Goal: Task Accomplishment & Management: Complete application form

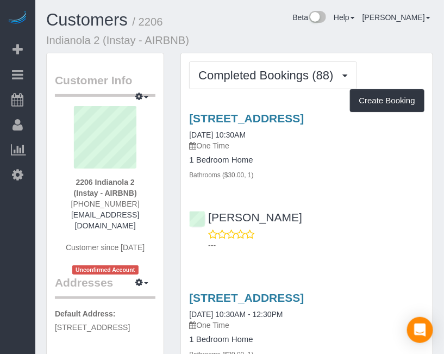
drag, startPoint x: 318, startPoint y: 34, endPoint x: 310, endPoint y: 34, distance: 7.6
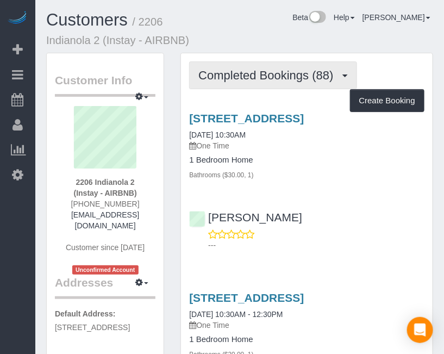
drag, startPoint x: 306, startPoint y: 34, endPoint x: 319, endPoint y: 70, distance: 38.2
click at [297, 29] on div "Customers / 2206 Indianola 2 (Instay - AIRBNB) Beta Help Help Docs Take a Tour …" at bounding box center [239, 32] width 403 height 42
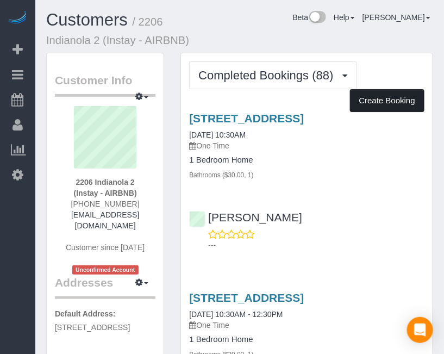
click at [365, 94] on button "Create Booking" at bounding box center [387, 100] width 74 height 23
select select "IA"
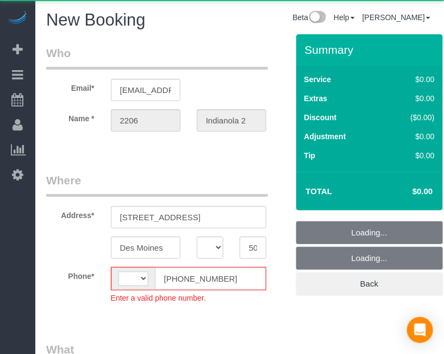
select select "string:[GEOGRAPHIC_DATA]"
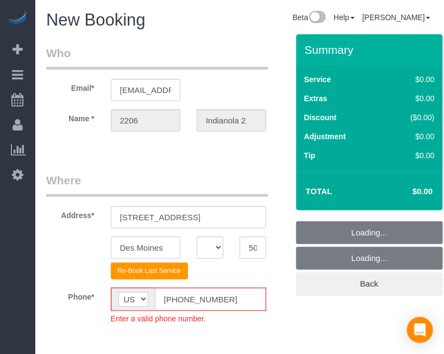
select select "object:1920"
click at [175, 295] on input "[PHONE_NUMBER]" at bounding box center [210, 299] width 111 height 22
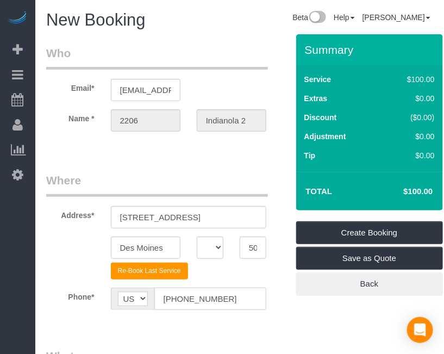
type input "[PHONE_NUMBER]"
drag, startPoint x: 271, startPoint y: 316, endPoint x: 263, endPoint y: 290, distance: 27.2
click at [271, 316] on sui-booking-location "Phone* AF AL DZ AD AO AI AQ AG AR AM AW AU AT AZ BS BH BD BB BY BE BZ BJ BM BT …" at bounding box center [167, 303] width 242 height 30
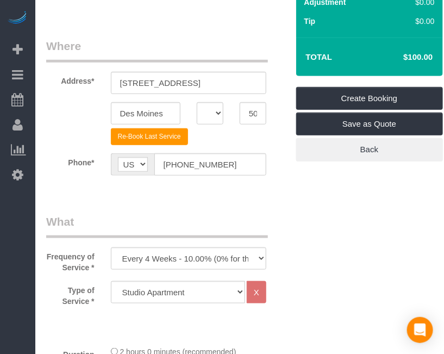
scroll to position [148, 0]
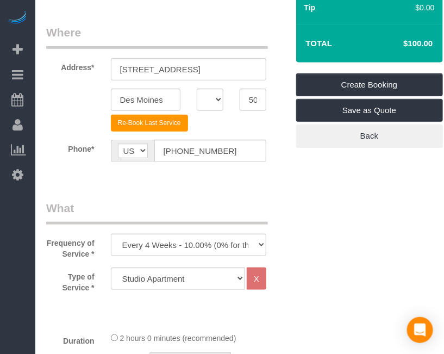
drag, startPoint x: 334, startPoint y: 304, endPoint x: 272, endPoint y: 274, distance: 68.8
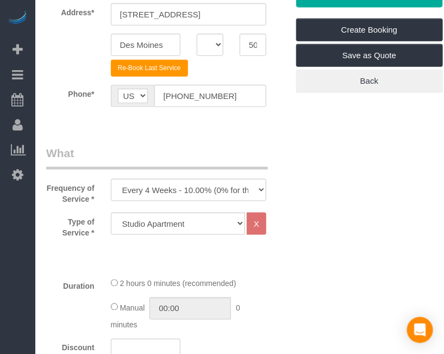
scroll to position [296, 0]
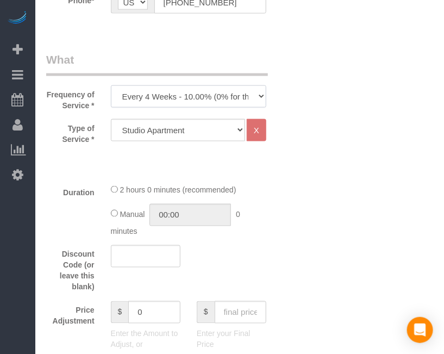
click at [231, 92] on select "Every 6 Weeks (0% for the First Booking) One Time Every 8 Weeks (0% for the Fir…" at bounding box center [189, 96] width 156 height 22
select select "object:1922"
click at [111, 85] on select "Every 6 Weeks (0% for the First Booking) One Time Every 8 Weeks (0% for the Fir…" at bounding box center [189, 96] width 156 height 22
drag, startPoint x: 318, startPoint y: 156, endPoint x: 253, endPoint y: 157, distance: 65.3
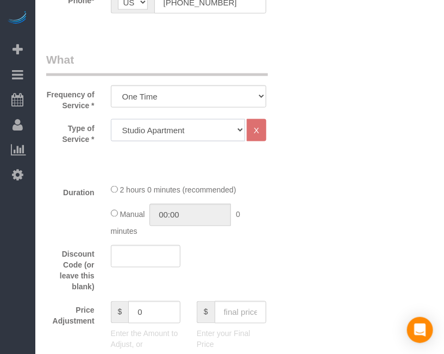
click at [210, 134] on select "Studio Apartment 1 Bedroom Home 2 Bedroom Home 3 Bedroom Home 4 Bedroom Home 5 …" at bounding box center [178, 130] width 134 height 22
select select "25"
click at [111, 119] on select "Studio Apartment 1 Bedroom Home 2 Bedroom Home 3 Bedroom Home 4 Bedroom Home 5 …" at bounding box center [178, 130] width 134 height 22
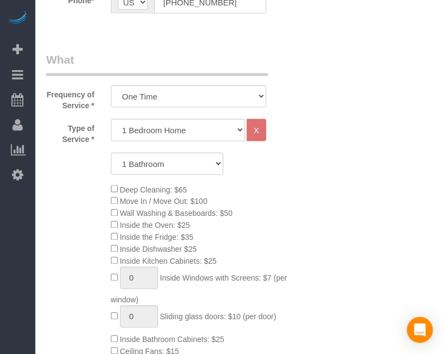
click at [283, 188] on div "Deep Cleaning: $65 Move In / Move Out: $100 Wall Washing & Baseboards: $50 Insi…" at bounding box center [200, 308] width 194 height 250
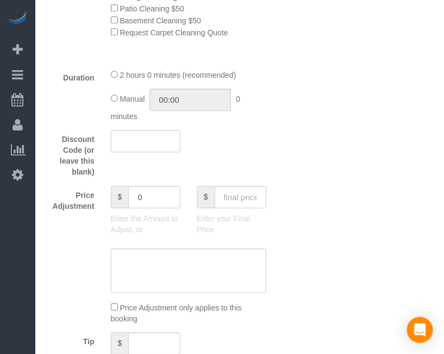
scroll to position [692, 0]
click at [245, 196] on input "text" at bounding box center [241, 196] width 52 height 22
type input "75"
click at [323, 228] on div "Who Email* [EMAIL_ADDRESS][DOMAIN_NAME] Name * 2206 Indianola 2 Where Address* …" at bounding box center [239, 345] width 387 height 2004
type input "-64"
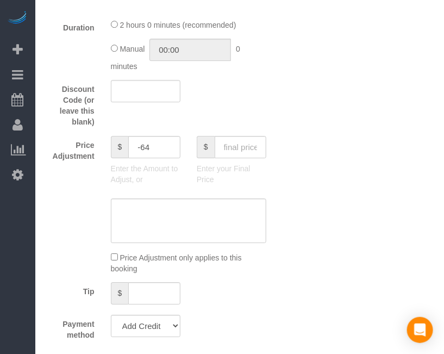
drag, startPoint x: 334, startPoint y: 224, endPoint x: 319, endPoint y: 289, distance: 67.0
click at [319, 289] on div "Who Email* [EMAIL_ADDRESS][DOMAIN_NAME] Name * 2206 Indianola 2 Where Address* …" at bounding box center [239, 295] width 387 height 2004
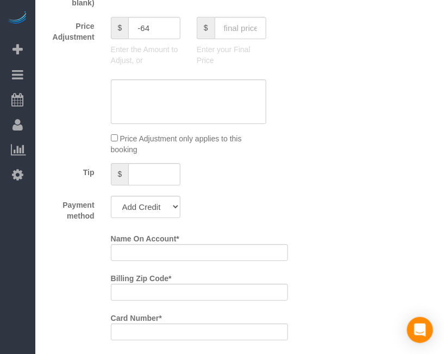
scroll to position [890, 0]
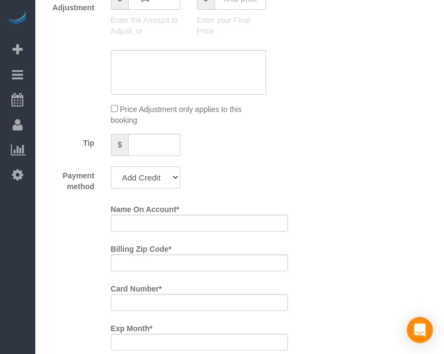
click at [157, 185] on select "Add Credit Card Cash Check Paypal" at bounding box center [146, 177] width 70 height 22
select select "string:check"
click at [111, 168] on select "Add Credit Card Cash Check Paypal" at bounding box center [146, 177] width 70 height 22
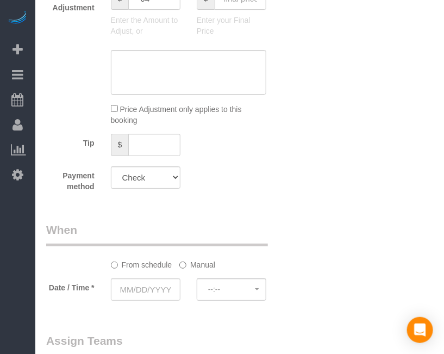
drag, startPoint x: 240, startPoint y: 216, endPoint x: 169, endPoint y: 225, distance: 72.2
click at [168, 225] on legend "When" at bounding box center [157, 234] width 222 height 24
click at [138, 287] on input "text" at bounding box center [146, 289] width 70 height 22
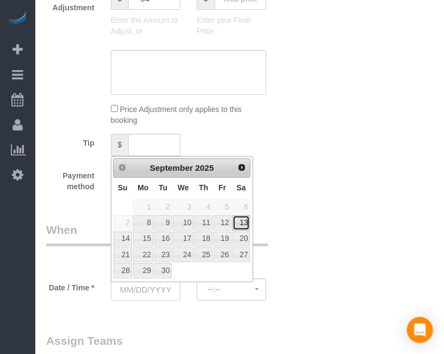
click at [244, 221] on link "13" at bounding box center [242, 222] width 18 height 15
type input "[DATE]"
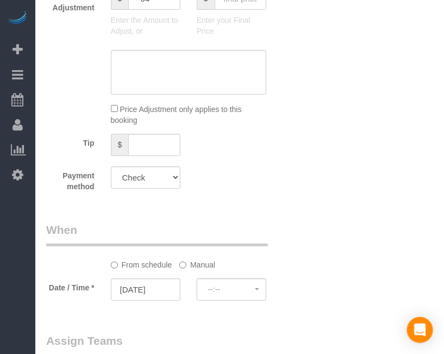
select select "spot1"
click at [9, 259] on div "Beta Add Booking Bookings Active Bookings Cancelled Bookings Quote Inquiries Do…" at bounding box center [17, 177] width 35 height 354
click at [140, 289] on input "[DATE]" at bounding box center [146, 289] width 70 height 22
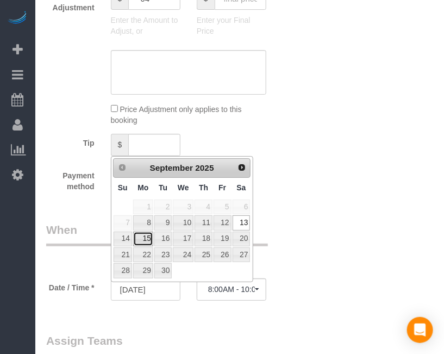
click at [139, 237] on link "15" at bounding box center [143, 239] width 20 height 15
type input "[DATE]"
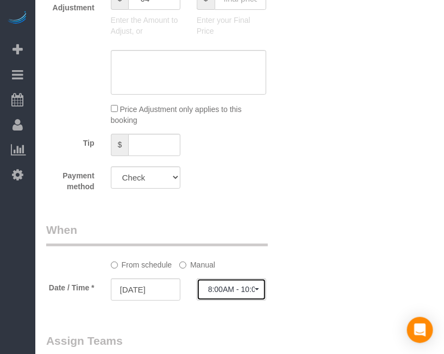
click at [245, 293] on span "8:00AM - 10:00AM" at bounding box center [231, 289] width 47 height 9
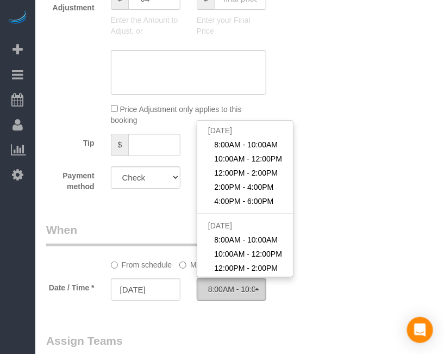
scroll to position [135, 0]
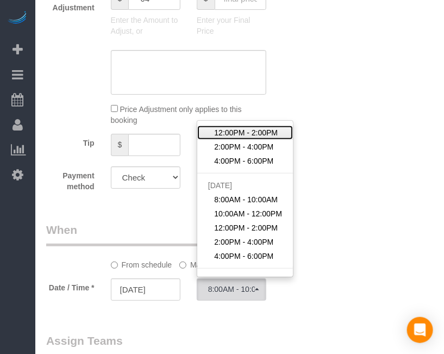
click at [248, 134] on span "12:00PM - 2:00PM" at bounding box center [246, 132] width 64 height 11
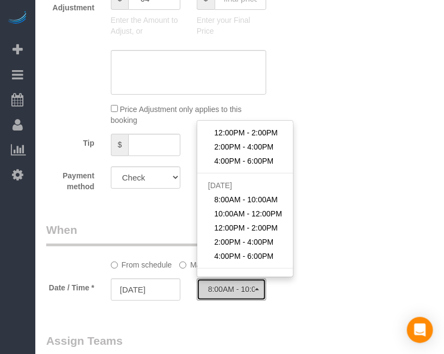
select select "spot8"
type input "[DATE]"
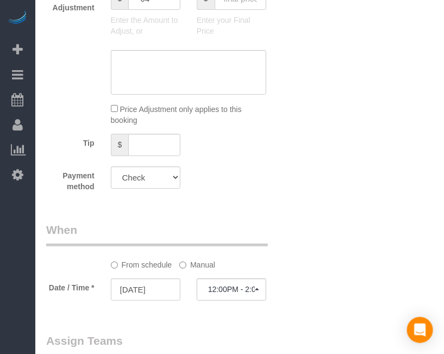
click at [200, 267] on label "Manual" at bounding box center [197, 263] width 36 height 15
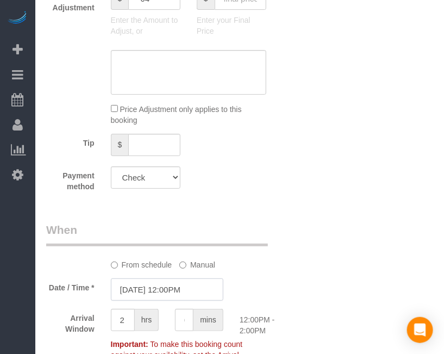
click at [173, 287] on input "[DATE] 12:00PM" at bounding box center [167, 289] width 113 height 22
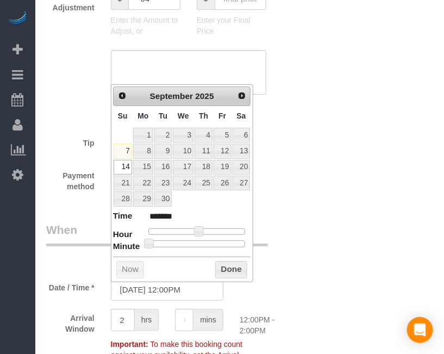
click at [189, 234] on dl "Time ******* Hour Minute Second Millisecond Microsecond Time Zone ***** ***** *…" at bounding box center [182, 229] width 138 height 38
type input "[DATE] 11:00AM"
type input "*******"
click at [193, 228] on div at bounding box center [196, 231] width 97 height 7
type input "[DATE] 10:00AM"
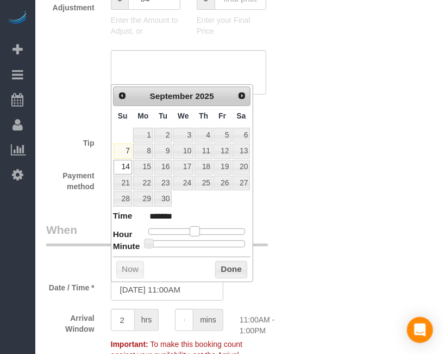
type input "*******"
click at [190, 230] on span at bounding box center [195, 231] width 10 height 10
type input "[DATE] 10:30AM"
type input "*******"
click at [202, 241] on div at bounding box center [196, 243] width 97 height 7
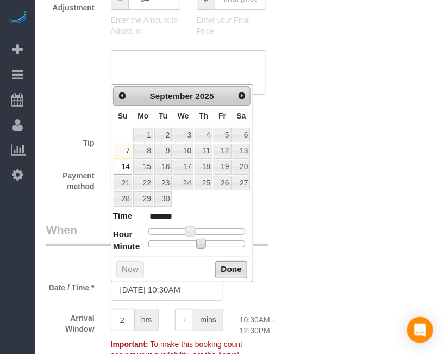
click at [226, 264] on button "Done" at bounding box center [231, 269] width 32 height 17
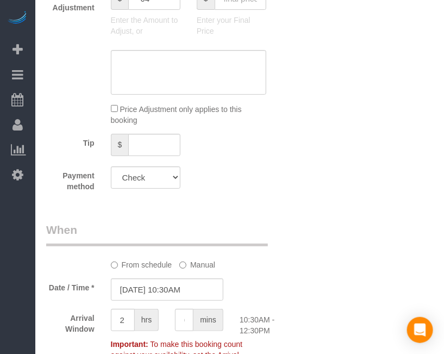
drag, startPoint x: 308, startPoint y: 252, endPoint x: 304, endPoint y: 264, distance: 12.4
click at [304, 264] on div "Who Email* [EMAIL_ADDRESS][DOMAIN_NAME] Name * 2206 Indianola 2 Where Address* …" at bounding box center [239, 39] width 387 height 1789
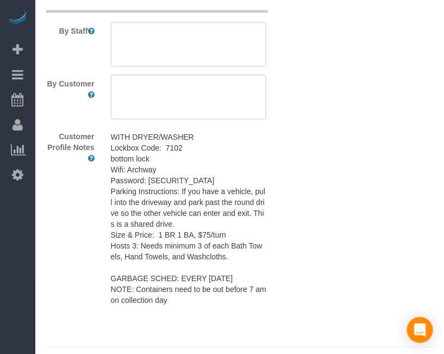
click at [205, 225] on pre "WITH DRYER/WASHER Lockbox Code: 7102 bottom lock Wifi: Archway Password: [SECUR…" at bounding box center [189, 219] width 156 height 174
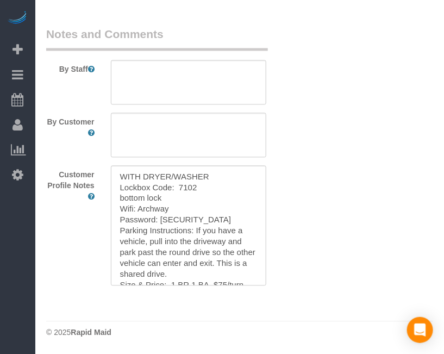
scroll to position [1444, 0]
click at [206, 216] on textarea "WITH DRYER/WASHER Lockbox Code: 7102 bottom lock Wifi: Archway Password: [SECUR…" at bounding box center [189, 226] width 156 height 120
click at [204, 96] on textarea at bounding box center [189, 82] width 156 height 45
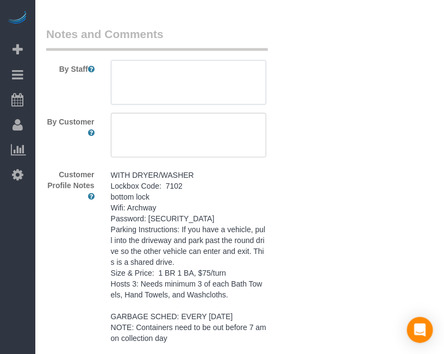
paste textarea "WITH DRYER/WASHER Lockbox Code: 7102 bottom lock Wifi: Archway Password: [SECUR…"
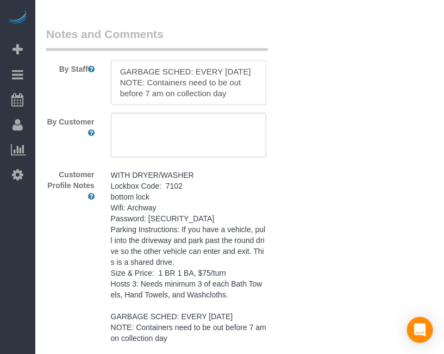
type textarea "WITH DRYER/WASHER Lockbox Code: 7102 bottom lock Wifi: Archway Password: [SECUR…"
drag, startPoint x: 402, startPoint y: 210, endPoint x: 406, endPoint y: 216, distance: 6.8
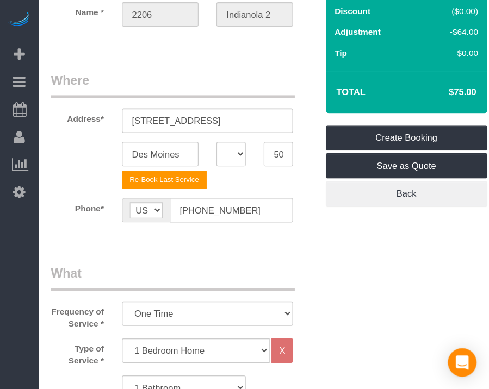
scroll to position [0, 0]
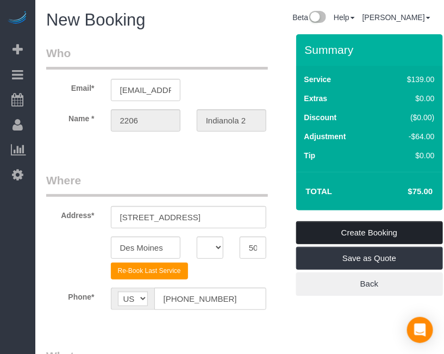
click at [420, 225] on link "Create Booking" at bounding box center [369, 232] width 147 height 23
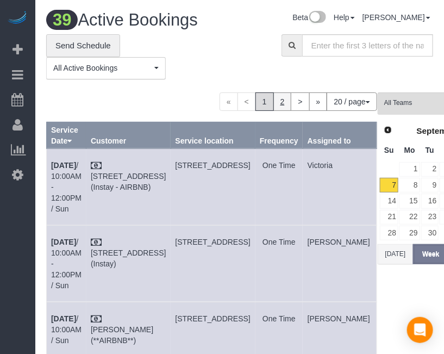
drag, startPoint x: 7, startPoint y: 268, endPoint x: 185, endPoint y: 120, distance: 231.7
click at [8, 268] on div "Beta Add Booking Bookings Active Bookings Cancelled Bookings Quote Inquiries Do…" at bounding box center [17, 177] width 35 height 354
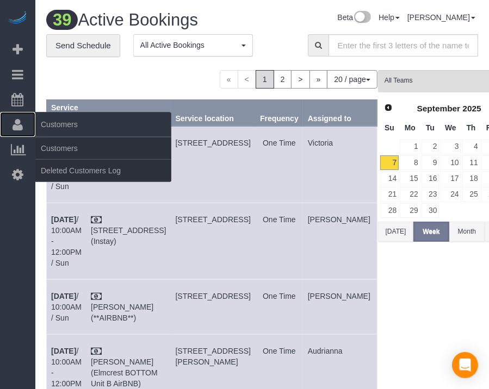
drag, startPoint x: 17, startPoint y: 122, endPoint x: 22, endPoint y: 122, distance: 5.5
click at [17, 122] on icon at bounding box center [18, 124] width 10 height 13
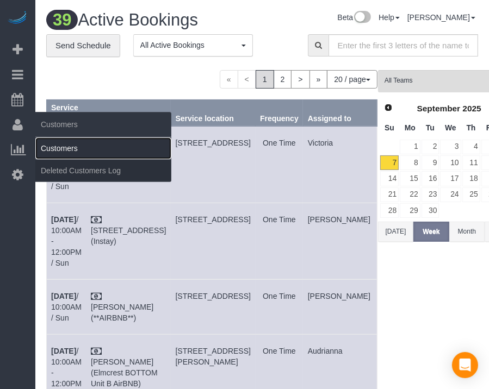
click at [52, 152] on link "Customers" at bounding box center [103, 149] width 136 height 22
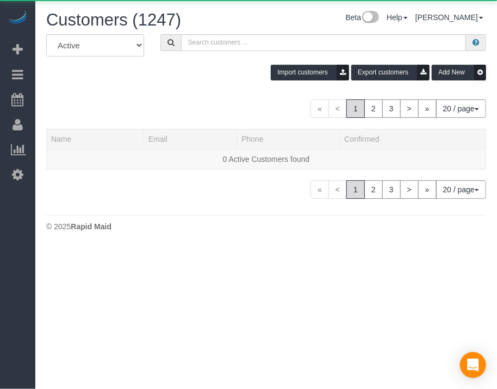
click at [200, 66] on div "Import customers Export customers Add New" at bounding box center [266, 73] width 456 height 16
drag, startPoint x: 189, startPoint y: 70, endPoint x: 177, endPoint y: 65, distance: 13.2
click at [177, 65] on div "Import customers Export customers Add New" at bounding box center [266, 73] width 456 height 16
click at [213, 41] on input "text" at bounding box center [323, 42] width 285 height 17
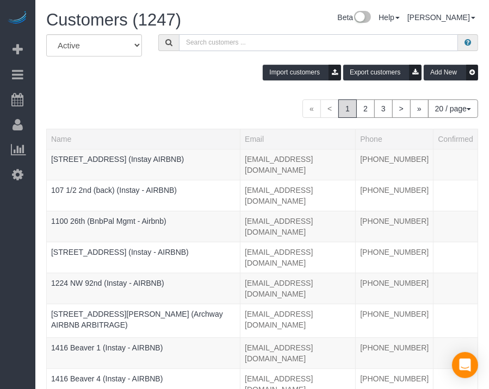
paste input "1903 [GEOGRAPHIC_DATA]"
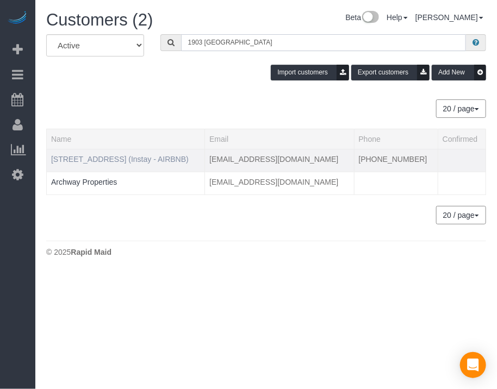
type input "1903 [GEOGRAPHIC_DATA]"
click at [115, 159] on link "[STREET_ADDRESS] (Instay - AIRBNB)" at bounding box center [120, 159] width 138 height 9
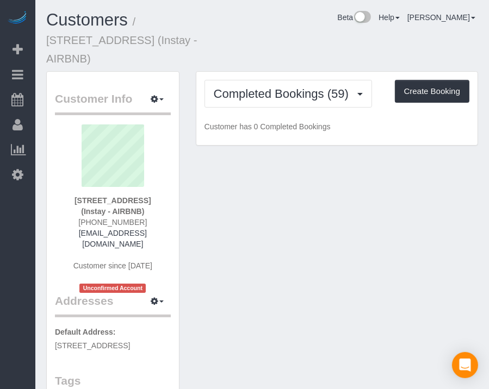
drag, startPoint x: 334, startPoint y: 53, endPoint x: 329, endPoint y: 44, distance: 10.0
drag, startPoint x: 329, startPoint y: 44, endPoint x: 411, endPoint y: 77, distance: 88.0
click at [327, 42] on div "Customers / [STREET_ADDRESS] (Instay - AIRBNB) Beta Help Help Docs Take a Tour …" at bounding box center [262, 41] width 448 height 60
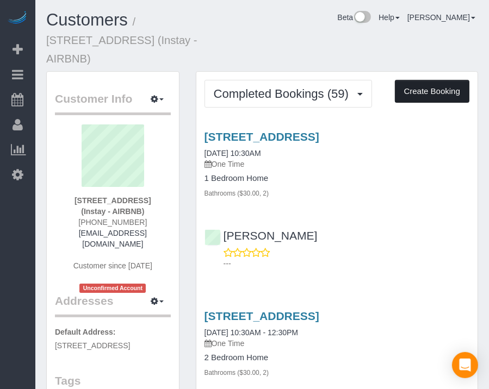
click at [419, 80] on button "Create Booking" at bounding box center [432, 91] width 74 height 23
select select "IA"
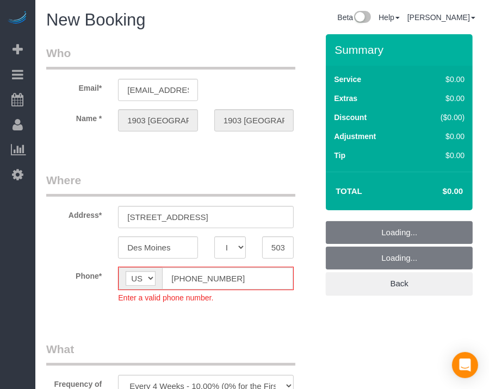
select select "object:4289"
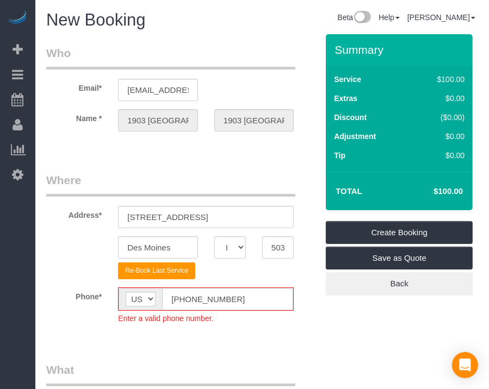
click at [133, 180] on legend "Where" at bounding box center [170, 184] width 249 height 24
click at [184, 302] on input "[PHONE_NUMBER]" at bounding box center [227, 299] width 131 height 22
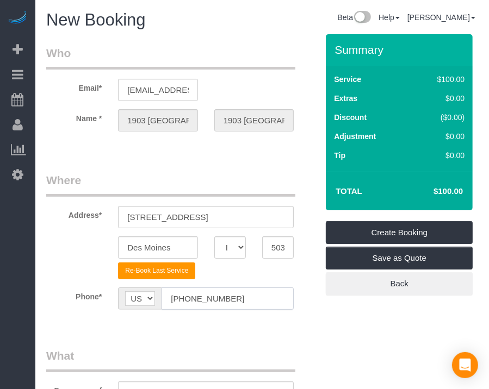
type input "[PHONE_NUMBER]"
drag, startPoint x: 277, startPoint y: 357, endPoint x: 235, endPoint y: 344, distance: 44.4
drag, startPoint x: 235, startPoint y: 344, endPoint x: 233, endPoint y: 339, distance: 5.9
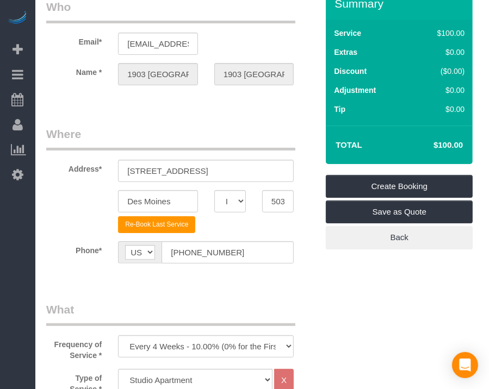
scroll to position [109, 0]
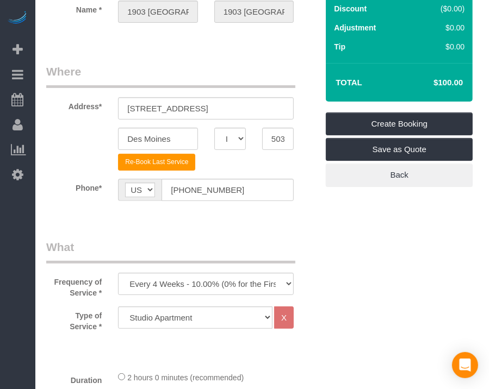
click at [237, 245] on legend "What" at bounding box center [170, 251] width 249 height 24
click at [231, 281] on select "Every 6 Weeks (0% for the First Booking) One Time Every 8 Weeks (0% for the Fir…" at bounding box center [206, 284] width 176 height 22
select select "object:4291"
click at [118, 273] on select "Every 6 Weeks (0% for the First Booking) One Time Every 8 Weeks (0% for the Fir…" at bounding box center [206, 284] width 176 height 22
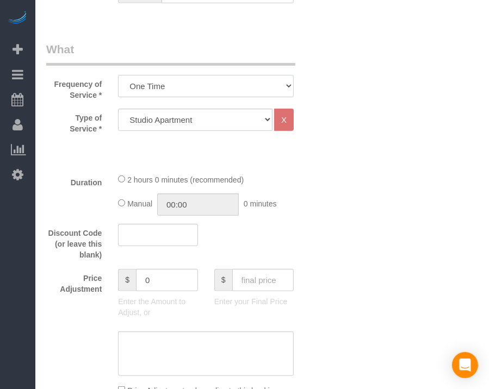
scroll to position [326, 0]
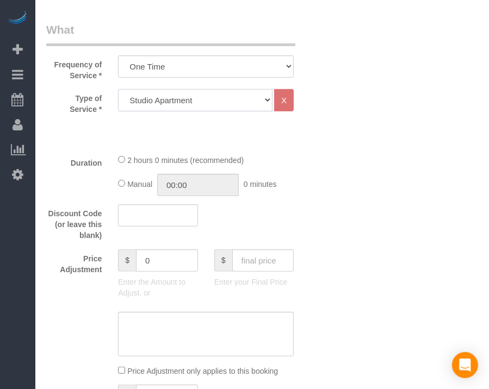
click at [208, 98] on select "Studio Apartment 1 Bedroom Home 2 Bedroom Home 3 Bedroom Home 4 Bedroom Home 5 …" at bounding box center [195, 100] width 154 height 22
select select "18"
click at [118, 89] on select "Studio Apartment 1 Bedroom Home 2 Bedroom Home 3 Bedroom Home 4 Bedroom Home 5 …" at bounding box center [195, 100] width 154 height 22
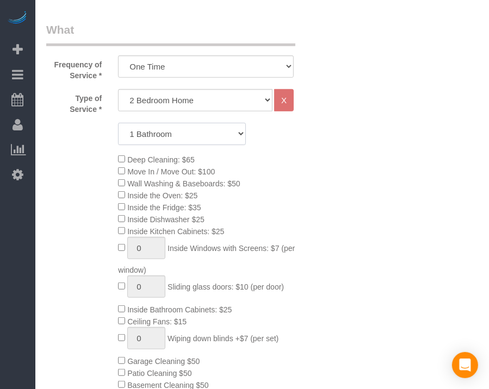
click at [200, 123] on select "1 Bathroom 2 Bathrooms 3 Bathrooms 4 Bathrooms 5 Bathrooms 6 Bathrooms" at bounding box center [182, 134] width 128 height 22
select select "2"
click at [118, 123] on select "1 Bathroom 2 Bathrooms 3 Bathrooms 4 Bathrooms 5 Bathrooms 6 Bathrooms" at bounding box center [182, 134] width 128 height 22
click at [282, 183] on div "Deep Cleaning: $65 Move In / Move Out: $100 Wall Washing & Baseboards: $50 Insi…" at bounding box center [218, 278] width 216 height 250
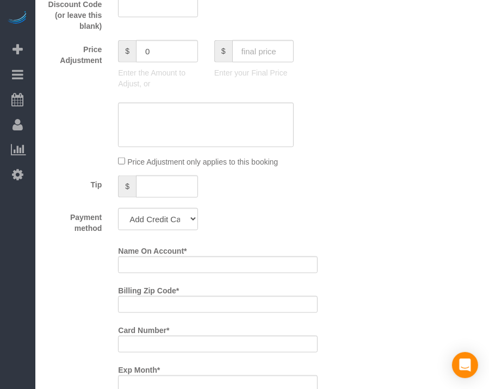
scroll to position [816, 0]
drag, startPoint x: 345, startPoint y: 77, endPoint x: 296, endPoint y: 89, distance: 49.8
drag, startPoint x: 296, startPoint y: 89, endPoint x: 290, endPoint y: 76, distance: 14.9
click at [295, 89] on div "Price Adjustment $ 0 Enter the Amount to Adjust, or $ Enter your Final Price" at bounding box center [182, 67] width 288 height 54
click at [277, 58] on input "text" at bounding box center [263, 51] width 62 height 22
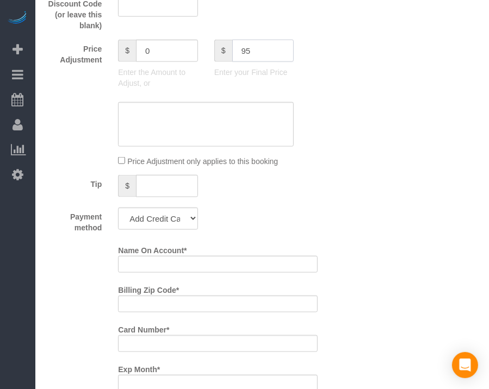
type input "95"
click at [296, 253] on div "Name On Account *" at bounding box center [218, 257] width 216 height 32
click at [155, 213] on select "Add Credit Card Cash Check Paypal" at bounding box center [157, 219] width 79 height 22
type input "-94"
click at [118, 212] on select "Add Credit Card Cash Check Paypal" at bounding box center [157, 219] width 79 height 22
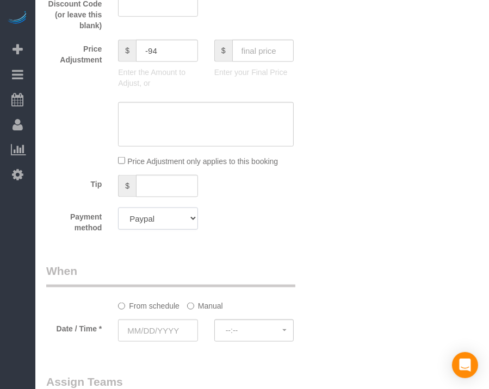
drag, startPoint x: 175, startPoint y: 226, endPoint x: 175, endPoint y: 235, distance: 9.2
click at [175, 226] on select "Add Credit Card Cash Check Paypal" at bounding box center [157, 219] width 79 height 22
select select "string:check"
click at [118, 212] on select "Add Credit Card Cash Check Paypal" at bounding box center [157, 219] width 79 height 22
drag, startPoint x: 248, startPoint y: 257, endPoint x: 241, endPoint y: 266, distance: 10.9
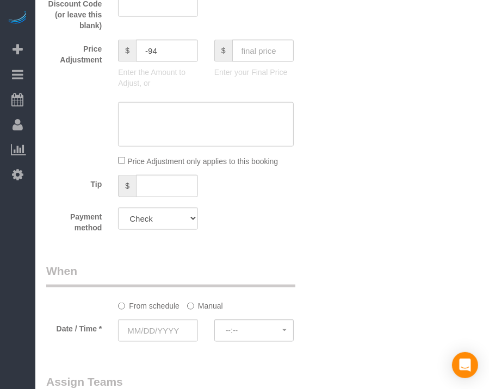
drag, startPoint x: 241, startPoint y: 266, endPoint x: 210, endPoint y: 267, distance: 31.6
click at [210, 267] on div "Who Email* [EMAIL_ADDRESS][DOMAIN_NAME] Name * [STREET_ADDRESS] [STREET_ADDRESS…" at bounding box center [182, 54] width 288 height 1670
drag, startPoint x: 210, startPoint y: 267, endPoint x: 172, endPoint y: 335, distance: 77.9
click at [172, 335] on input "text" at bounding box center [157, 331] width 79 height 22
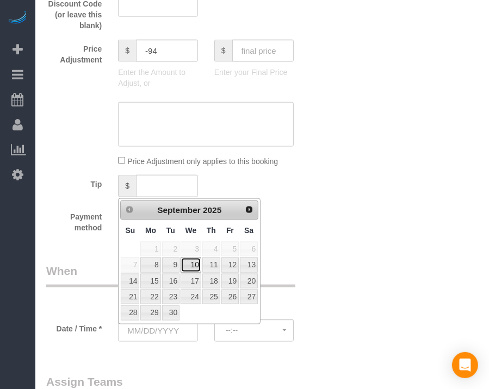
click at [195, 263] on link "10" at bounding box center [191, 265] width 21 height 15
type input "[DATE]"
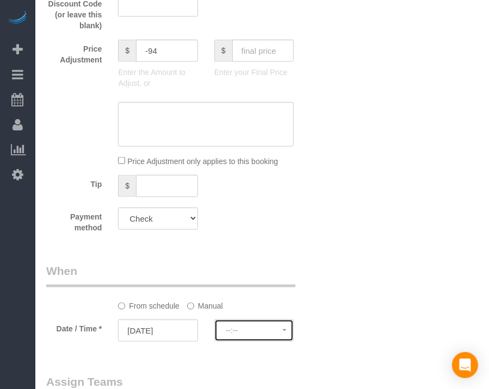
click at [246, 331] on span "--:--" at bounding box center [254, 330] width 57 height 9
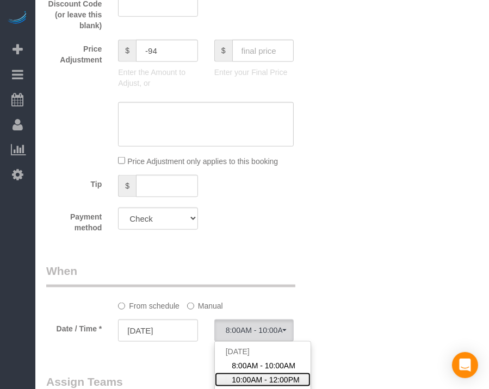
click at [246, 353] on span "10:00AM - 12:00PM" at bounding box center [266, 380] width 68 height 11
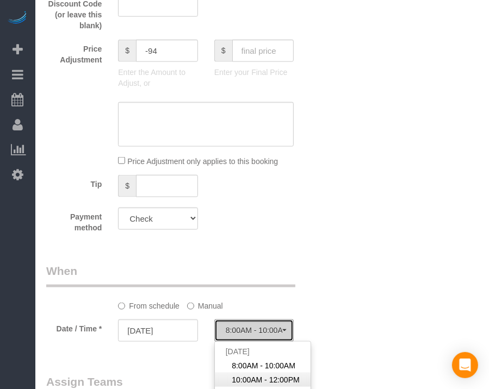
select select "spot27"
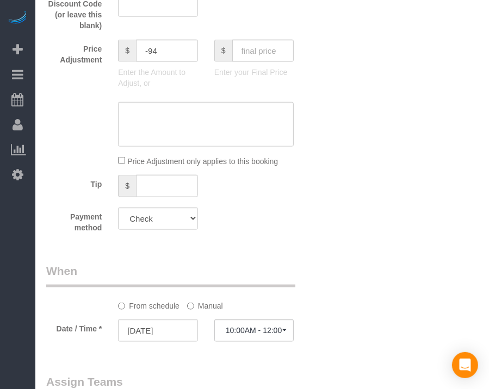
click at [328, 266] on div "Who Email* [EMAIL_ADDRESS][DOMAIN_NAME] Name * [STREET_ADDRESS] [STREET_ADDRESS…" at bounding box center [262, 54] width 432 height 1670
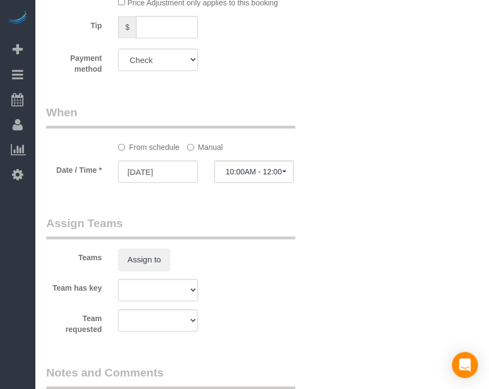
scroll to position [979, 0]
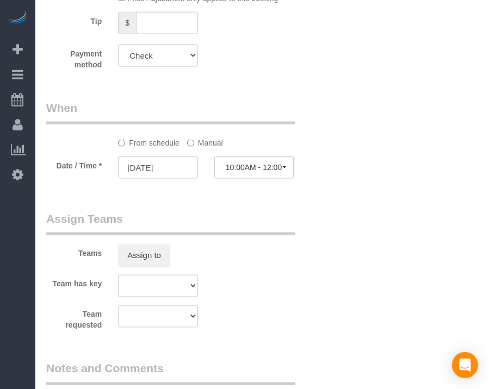
drag, startPoint x: 242, startPoint y: 213, endPoint x: 195, endPoint y: 214, distance: 47.3
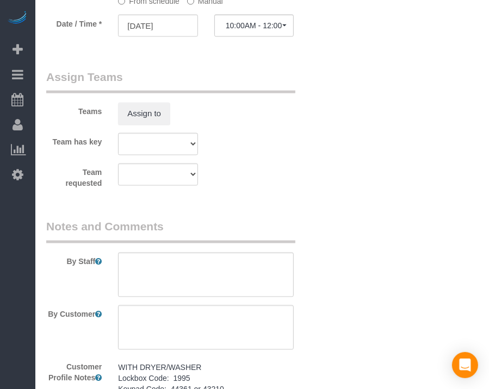
scroll to position [1196, 0]
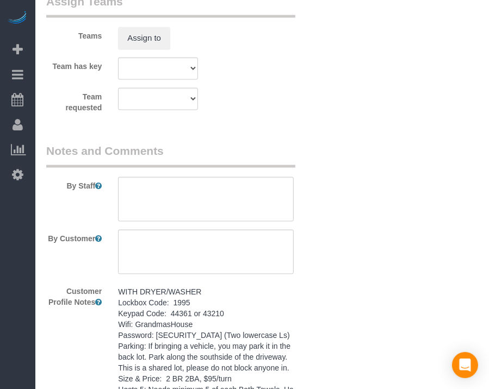
click at [226, 307] on pre "WITH DRYER/WASHER Lockbox Code: 1995 Keypad Code: 44361 or 43210 Wifi: Grandmas…" at bounding box center [206, 379] width 176 height 185
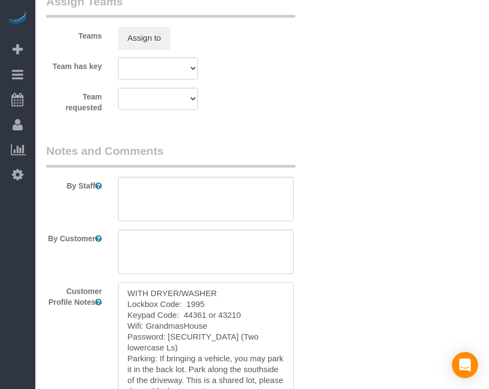
click at [226, 307] on textarea "WITH DRYER/WASHER Lockbox Code: 1995 Keypad Code: 44361 or 43210 Wifi: Grandmas…" at bounding box center [206, 343] width 176 height 120
click at [256, 206] on textarea at bounding box center [206, 199] width 176 height 45
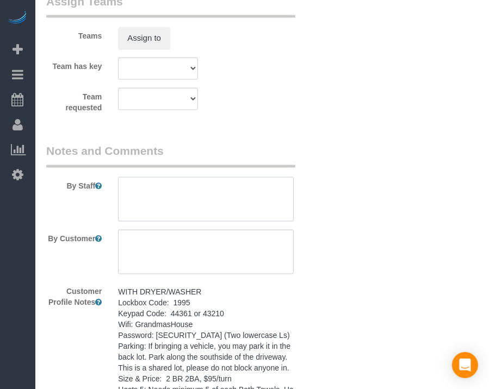
paste textarea "WITH DRYER/WASHER Lockbox Code: 1995 Keypad Code: 44361 or 43210 Wifi: Grandmas…"
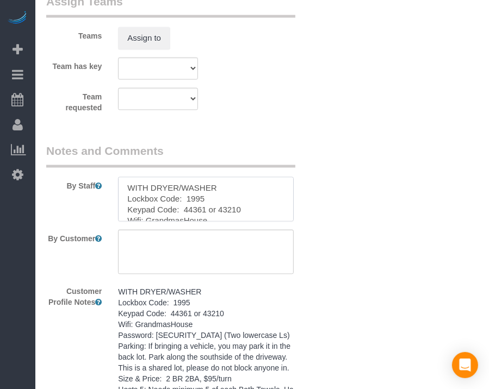
scroll to position [178, 0]
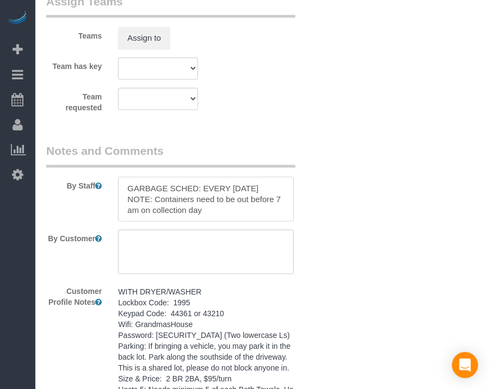
type textarea "WITH DRYER/WASHER Lockbox Code: 1995 Keypad Code: 44361 or 43210 Wifi: Grandmas…"
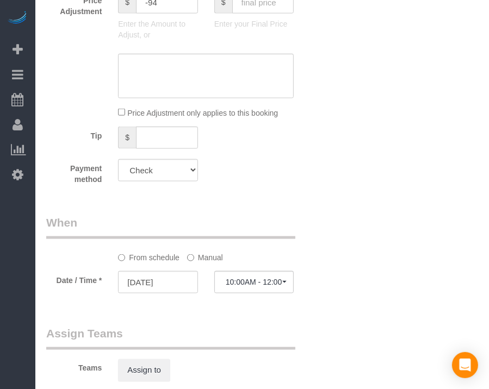
scroll to position [0, 0]
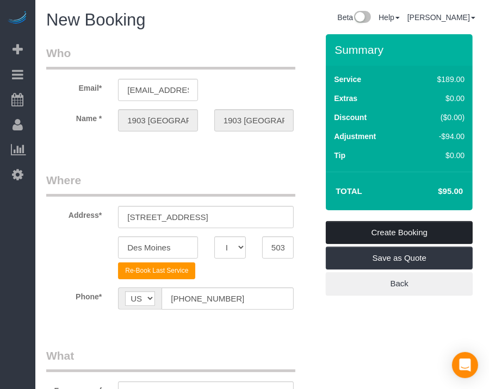
click at [424, 237] on link "Create Booking" at bounding box center [399, 232] width 147 height 23
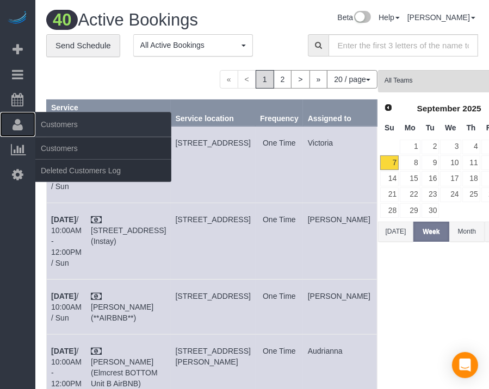
click at [16, 131] on link "Customers" at bounding box center [17, 124] width 35 height 25
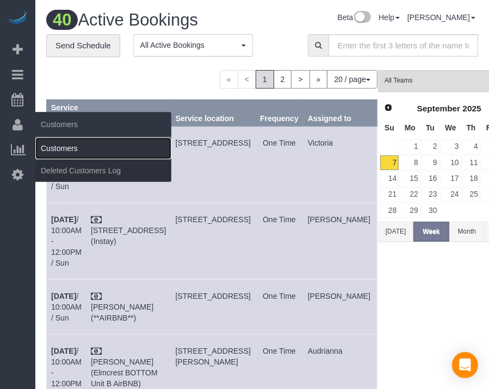
click at [45, 146] on link "Customers" at bounding box center [103, 149] width 136 height 22
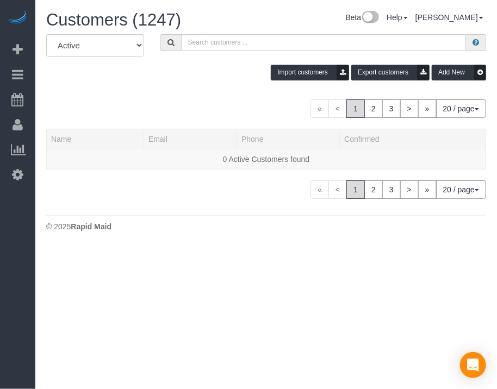
drag, startPoint x: 234, startPoint y: 77, endPoint x: 191, endPoint y: 73, distance: 43.7
click at [191, 73] on div "Import customers Export customers Add New" at bounding box center [266, 73] width 456 height 16
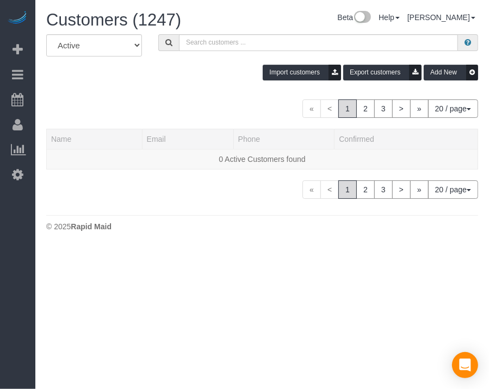
click at [200, 72] on div "Import customers Export customers Add New" at bounding box center [262, 73] width 448 height 16
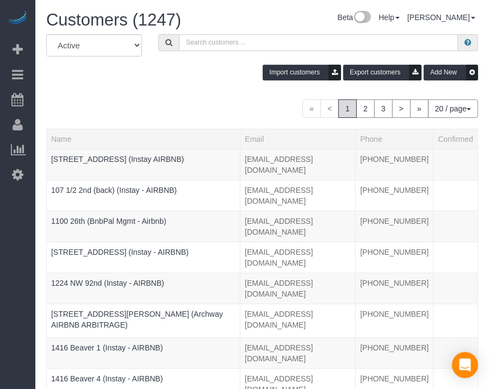
click at [224, 49] on input "text" at bounding box center [318, 42] width 279 height 17
paste input "2510 High"
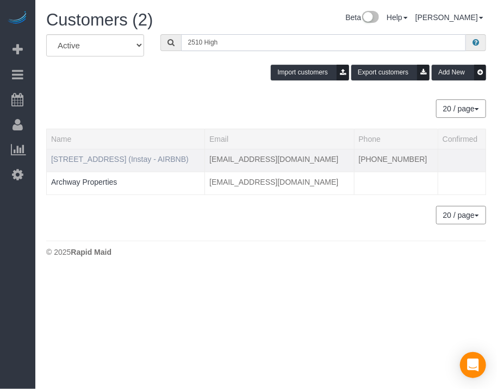
type input "2510 High"
click at [131, 159] on link "[STREET_ADDRESS] (Instay - AIRBNB)" at bounding box center [120, 159] width 138 height 9
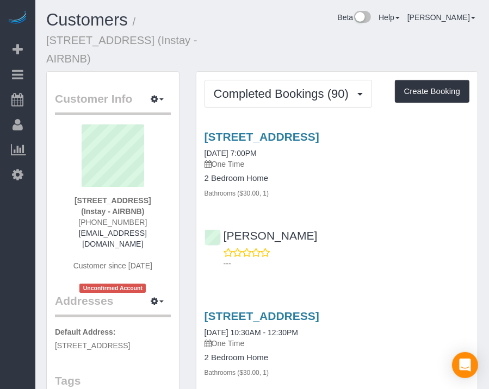
drag, startPoint x: 12, startPoint y: 287, endPoint x: 22, endPoint y: 333, distance: 47.9
click at [22, 333] on div "Beta Add Booking Bookings Active Bookings Cancelled Bookings Quote Inquiries Do…" at bounding box center [17, 194] width 35 height 389
click at [357, 26] on div "Beta Help Help Docs Take a Tour Contact Support [PERSON_NAME] My Account Change…" at bounding box center [356, 20] width 262 height 19
click at [421, 80] on button "Create Booking" at bounding box center [432, 91] width 74 height 23
select select "IA"
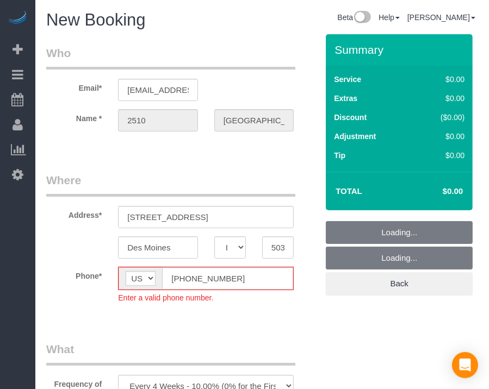
select select "object:6447"
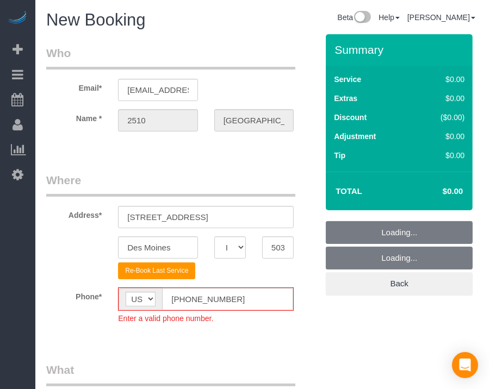
click at [181, 279] on fieldset "Where Address* [STREET_ADDRESS] [GEOGRAPHIC_DATA] AK AL AR AZ CA CO CT DC DE [G…" at bounding box center [181, 256] width 271 height 168
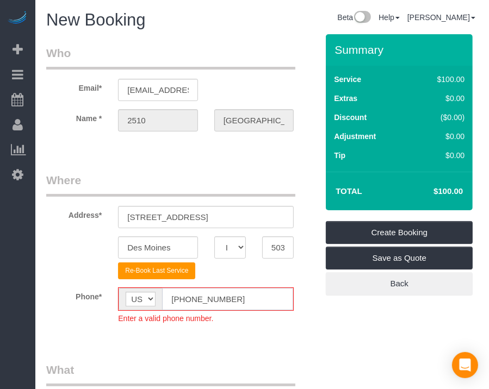
click at [184, 295] on input "[PHONE_NUMBER]" at bounding box center [227, 299] width 131 height 22
type input "(545) 555-555"
click at [350, 310] on div "Summary Service $100.00 Extras $0.00 Discount ($0.00) Adjustment $0.00 Tip $0.00" at bounding box center [372, 175] width 108 height 283
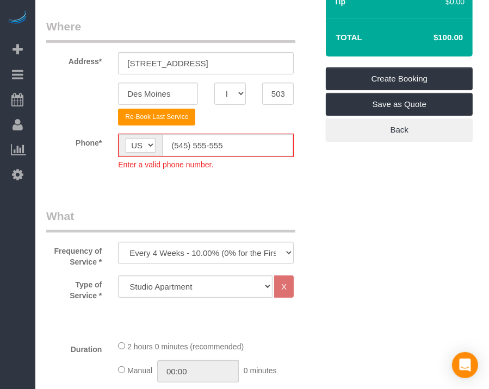
scroll to position [326, 0]
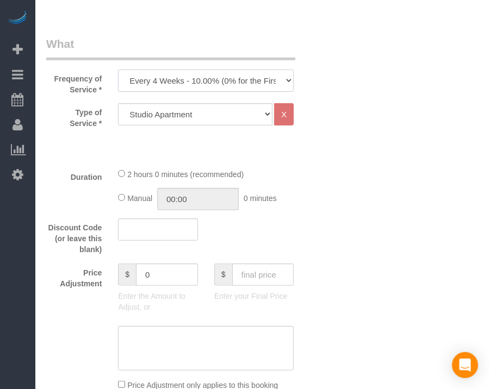
click at [220, 84] on select "Every 6 Weeks (0% for the First Booking) One Time Every 8 Weeks (0% for the Fir…" at bounding box center [206, 81] width 176 height 22
select select "object:6449"
click at [118, 70] on select "Every 6 Weeks (0% for the First Booking) One Time Every 8 Weeks (0% for the Fir…" at bounding box center [206, 81] width 176 height 22
drag, startPoint x: 315, startPoint y: 135, endPoint x: 296, endPoint y: 159, distance: 30.9
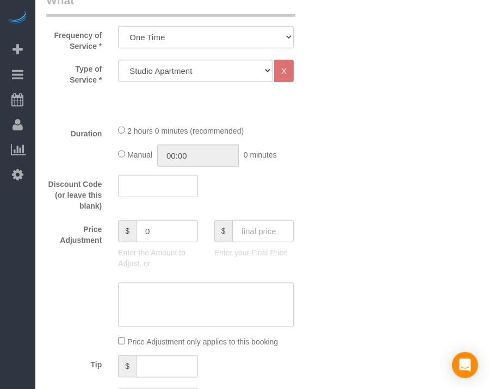
scroll to position [435, 0]
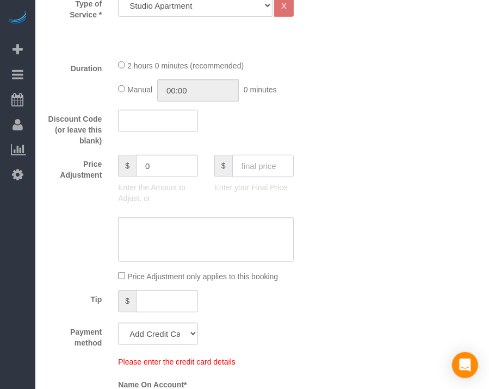
click at [272, 172] on input "text" at bounding box center [263, 166] width 62 height 22
type input "80"
click at [178, 333] on select "Add Credit Card Cash Check Paypal" at bounding box center [157, 334] width 79 height 22
type input "-20"
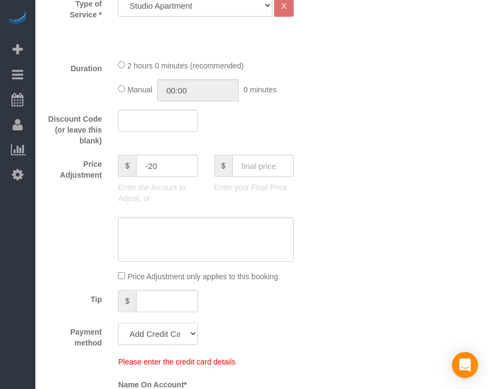
select select "string:check"
click at [118, 323] on select "Add Credit Card Cash Check Paypal" at bounding box center [157, 334] width 79 height 22
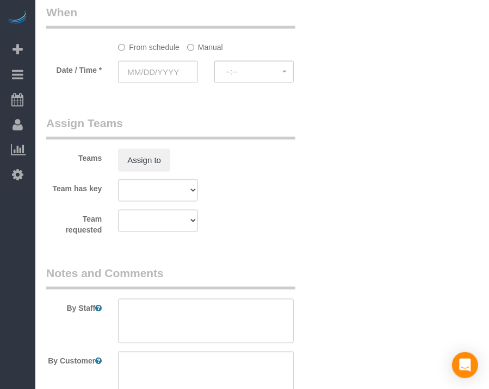
scroll to position [816, 0]
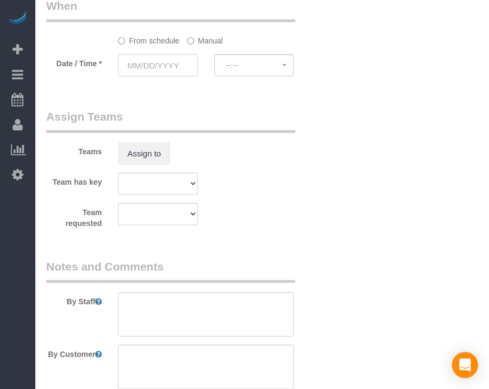
click at [144, 65] on input "text" at bounding box center [157, 65] width 79 height 22
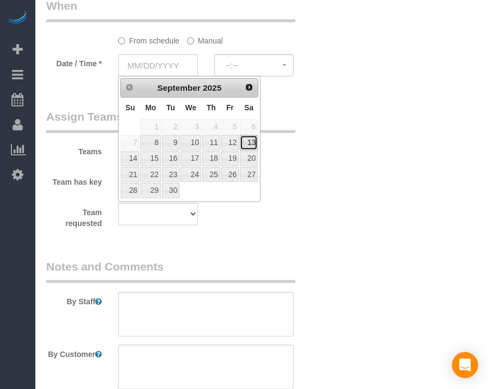
drag, startPoint x: 250, startPoint y: 140, endPoint x: 260, endPoint y: 67, distance: 73.0
click at [251, 140] on link "13" at bounding box center [249, 142] width 18 height 15
type input "[DATE]"
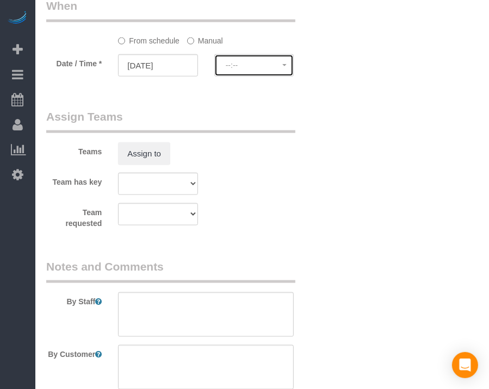
click at [264, 54] on button "--:--" at bounding box center [253, 65] width 79 height 22
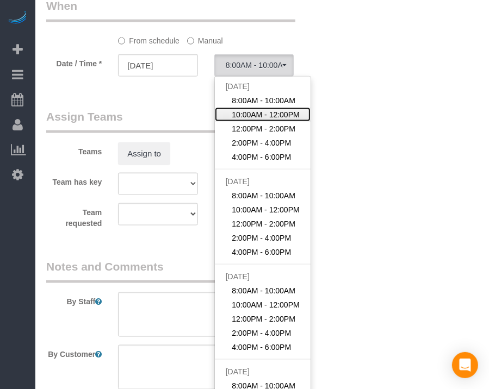
click at [266, 114] on span "10:00AM - 12:00PM" at bounding box center [266, 114] width 68 height 11
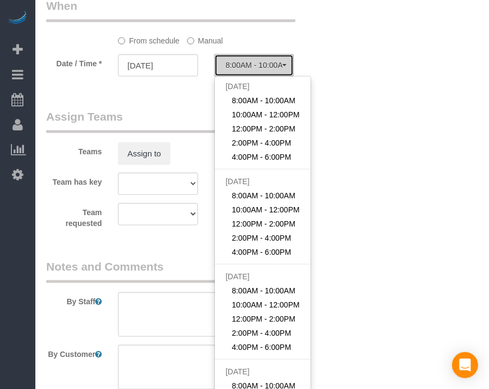
select select "spot52"
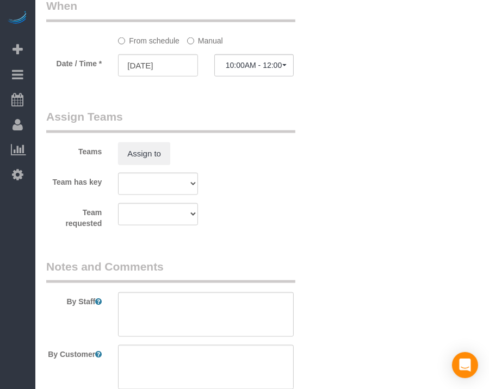
drag, startPoint x: 267, startPoint y: 107, endPoint x: 202, endPoint y: 130, distance: 69.3
click at [203, 110] on legend "Assign Teams" at bounding box center [170, 121] width 249 height 24
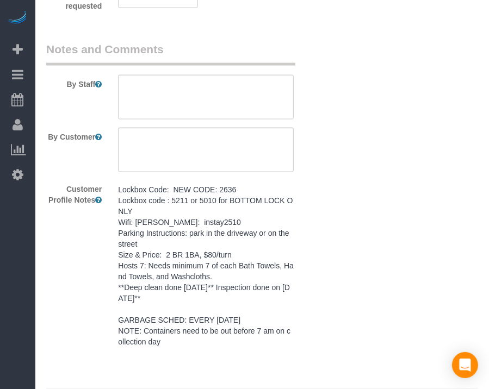
click at [265, 275] on pre "Lockbox Code: NEW CODE: 2636 Lockbox code : 5211 or 5010 for BOTTOM LOCK ONLY W…" at bounding box center [206, 266] width 176 height 163
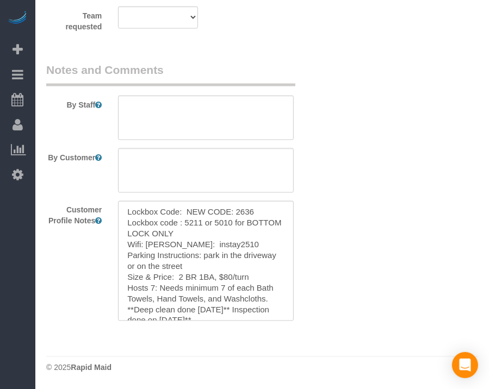
scroll to position [1011, 0]
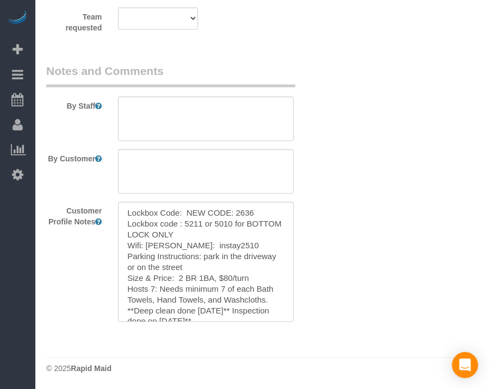
click at [265, 275] on sui-customer-notes "Lockbox Code: NEW CODE: 2636 Lockbox code : 5211 or 5010 for BOTTOM LOCK ONLY W…" at bounding box center [206, 262] width 176 height 120
click at [230, 259] on textarea "Lockbox Code: NEW CODE: 2636 Lockbox code : 5211 or 5010 for BOTTOM LOCK ONLY W…" at bounding box center [206, 262] width 176 height 120
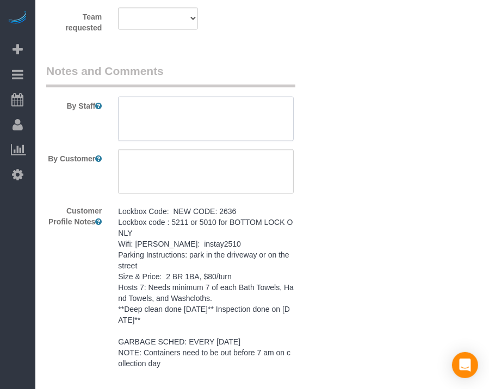
click at [243, 111] on textarea at bounding box center [206, 119] width 176 height 45
paste textarea "Lockbox Code: NEW CODE: 2636 Lockbox code : 5211 or 5010 for BOTTOM LOCK ONLY W…"
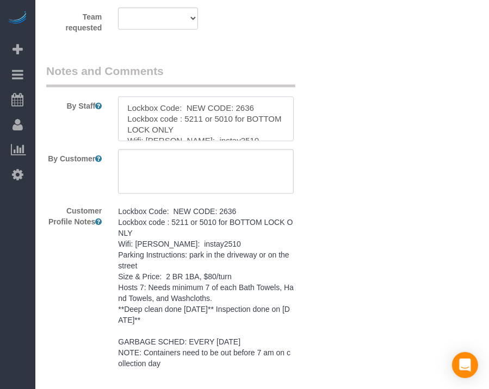
scroll to position [134, 0]
type textarea "Lockbox Code: NEW CODE: 2636 Lockbox code : 5211 or 5010 for BOTTOM LOCK ONLY W…"
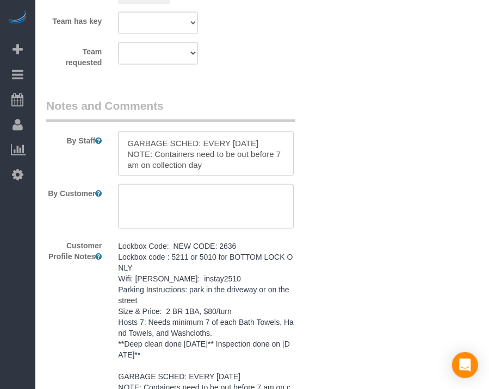
scroll to position [794, 0]
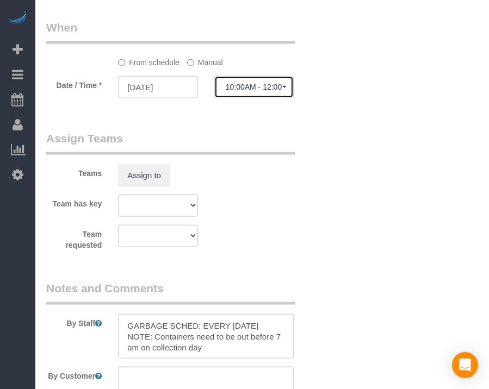
click at [257, 88] on span "10:00AM - 12:00PM" at bounding box center [254, 87] width 57 height 9
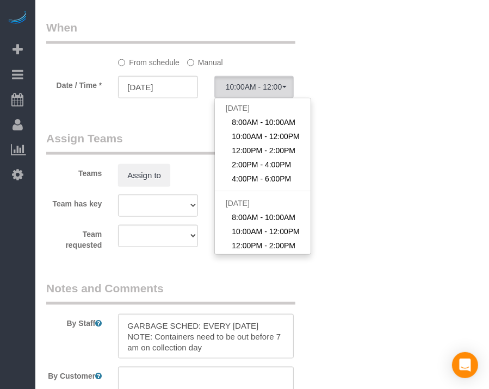
click at [206, 61] on label "Manual" at bounding box center [205, 60] width 36 height 15
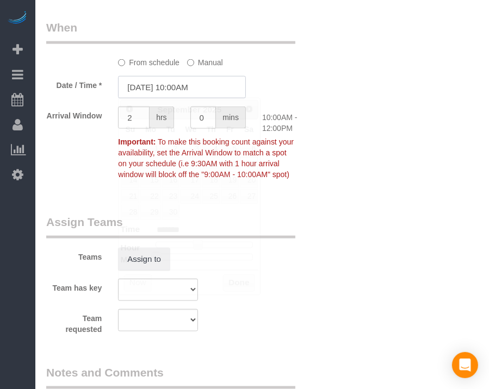
click at [196, 88] on input "[DATE] 10:00AM" at bounding box center [182, 87] width 128 height 22
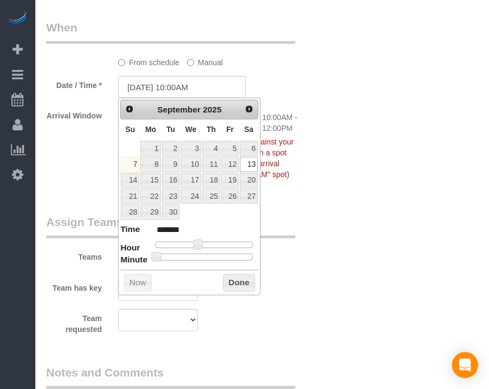
type input "[DATE] 10:30AM"
type input "*******"
drag, startPoint x: 207, startPoint y: 256, endPoint x: 212, endPoint y: 262, distance: 7.7
click at [207, 256] on div at bounding box center [204, 257] width 97 height 7
click at [234, 288] on button "Done" at bounding box center [239, 283] width 32 height 17
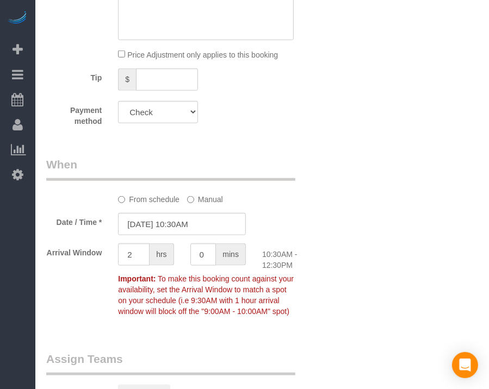
scroll to position [0, 0]
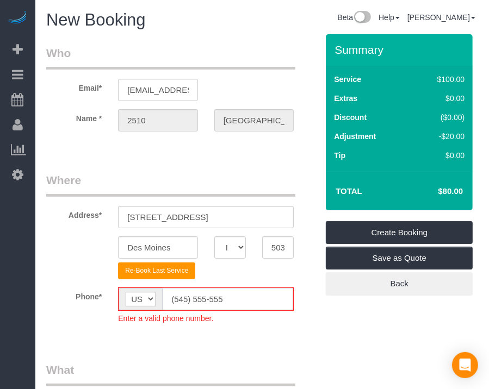
click at [231, 299] on input "(545) 555-555" at bounding box center [227, 299] width 131 height 22
click at [182, 297] on input "[PHONE_NUMBER]" at bounding box center [227, 299] width 131 height 22
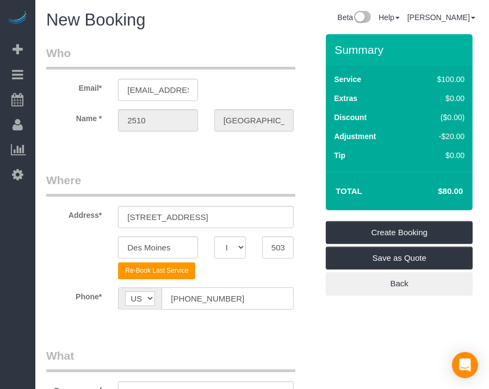
type input "[PHONE_NUMBER]"
click at [268, 317] on sui-booking-location "Phone* AF AL DZ AD AO AI AQ AG AR AM AW AU AT AZ BS BH BD BB BY BE BZ BJ BM BT …" at bounding box center [181, 303] width 271 height 30
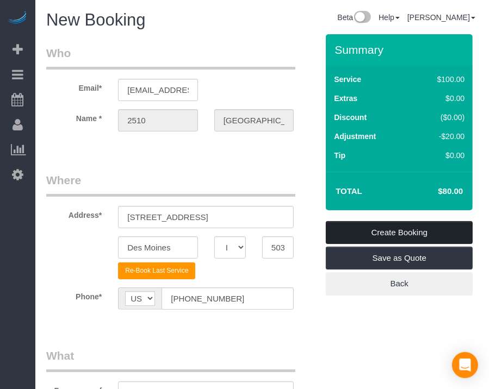
click at [377, 231] on link "Create Booking" at bounding box center [399, 232] width 147 height 23
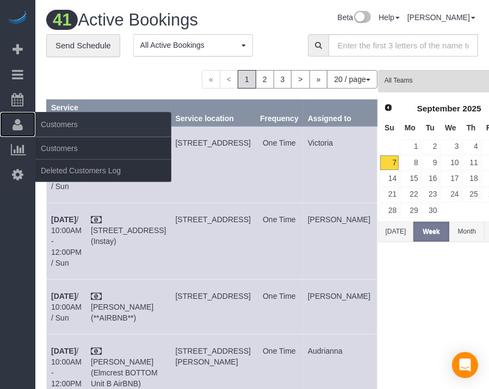
click at [18, 123] on icon at bounding box center [18, 124] width 10 height 13
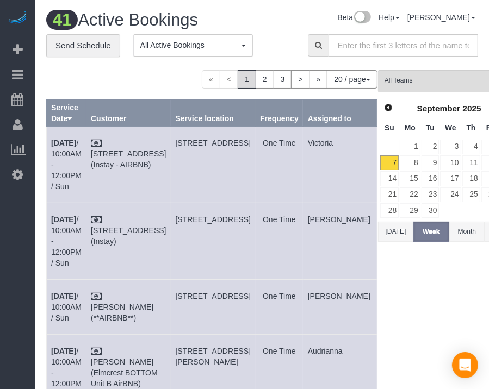
click at [49, 143] on td "[DATE] 10:00AM - 12:00PM / Sun" at bounding box center [67, 164] width 40 height 77
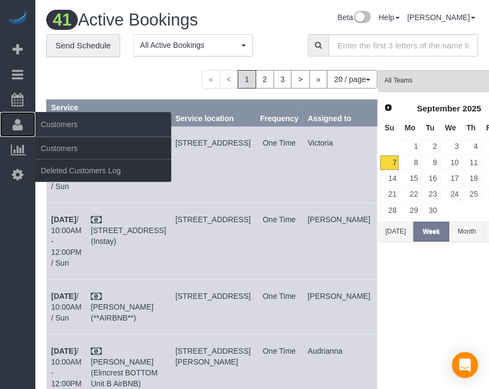
click at [18, 128] on icon at bounding box center [18, 124] width 10 height 13
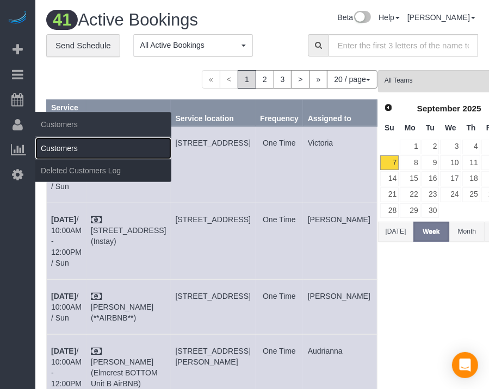
click at [50, 147] on link "Customers" at bounding box center [103, 149] width 136 height 22
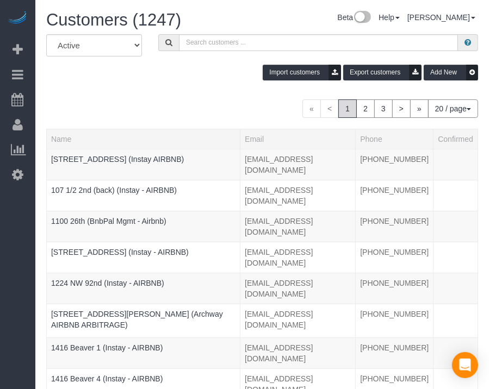
drag, startPoint x: 245, startPoint y: 83, endPoint x: 225, endPoint y: 81, distance: 20.2
click at [225, 81] on div "All Active Archived Import customers Export customers Add New" at bounding box center [262, 61] width 448 height 54
click at [238, 39] on input "text" at bounding box center [318, 42] width 279 height 17
paste input "1548"
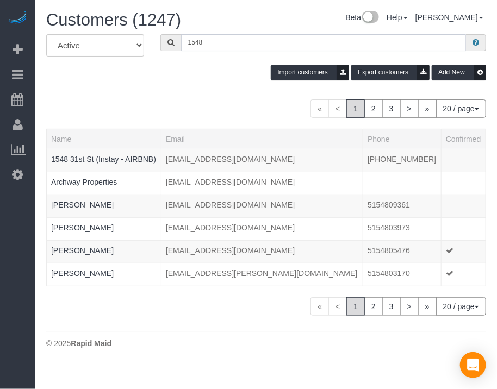
type input "1548 31st"
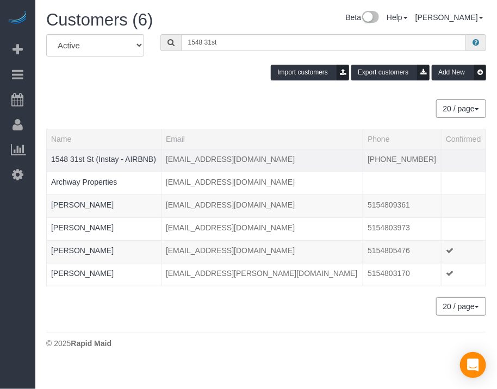
click at [114, 165] on div at bounding box center [103, 166] width 105 height 3
click at [114, 158] on link "1548 31st St (Instay - AIRBNB)" at bounding box center [103, 159] width 105 height 9
click at [113, 155] on link "1548 31st St (Instay - AIRBNB)" at bounding box center [103, 159] width 105 height 9
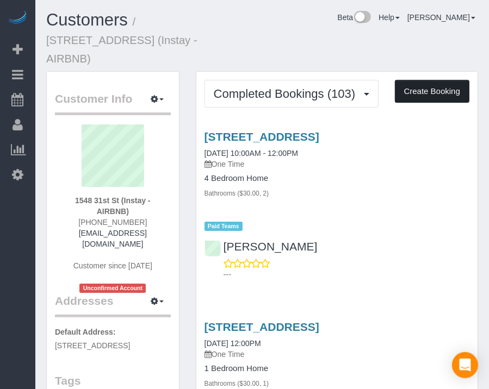
click at [433, 80] on button "Create Booking" at bounding box center [432, 91] width 74 height 23
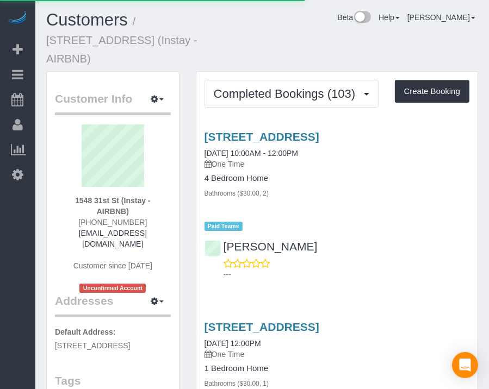
select select "IA"
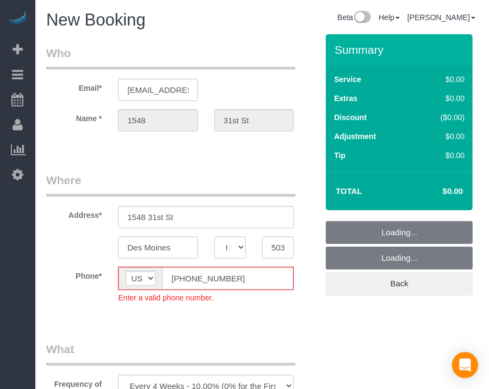
select select "object:8709"
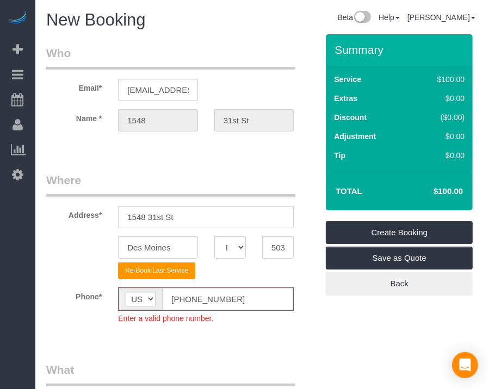
click at [182, 301] on input "[PHONE_NUMBER]" at bounding box center [227, 299] width 131 height 22
drag, startPoint x: 335, startPoint y: 326, endPoint x: 282, endPoint y: 327, distance: 53.8
click at [296, 333] on fieldset "Where Address* 1548 31st St [GEOGRAPHIC_DATA] AK AL AR AZ CA CO CT DC DE [GEOGR…" at bounding box center [181, 256] width 271 height 168
click at [183, 302] on input "[PHONE_NUMBER]" at bounding box center [227, 299] width 131 height 22
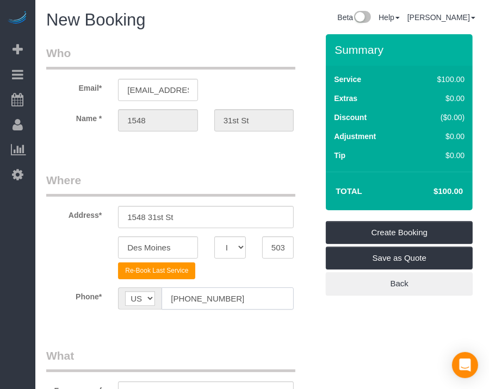
type input "[PHONE_NUMBER]"
drag, startPoint x: 325, startPoint y: 335, endPoint x: 307, endPoint y: 337, distance: 18.6
drag, startPoint x: 372, startPoint y: 341, endPoint x: 327, endPoint y: 333, distance: 45.8
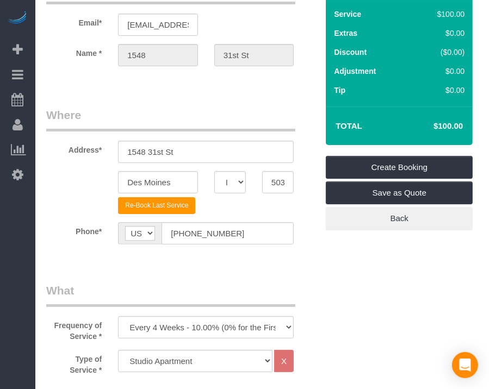
scroll to position [109, 0]
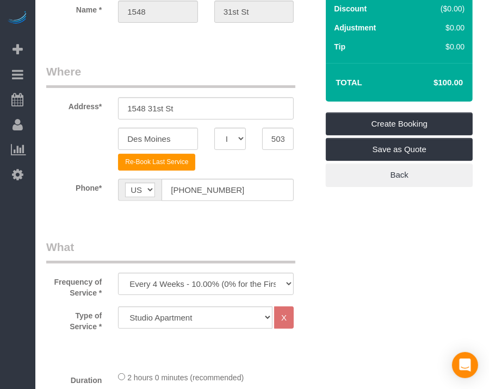
click at [265, 283] on select "Every 6 Weeks (0% for the First Booking) One Time Every 8 Weeks (0% for the Fir…" at bounding box center [206, 284] width 176 height 22
select select "object:8711"
click at [118, 273] on select "Every 6 Weeks (0% for the First Booking) One Time Every 8 Weeks (0% for the Fir…" at bounding box center [206, 284] width 176 height 22
click at [232, 316] on select "Studio Apartment 1 Bedroom Home 2 Bedroom Home 3 Bedroom Home 4 Bedroom Home 5 …" at bounding box center [195, 318] width 154 height 22
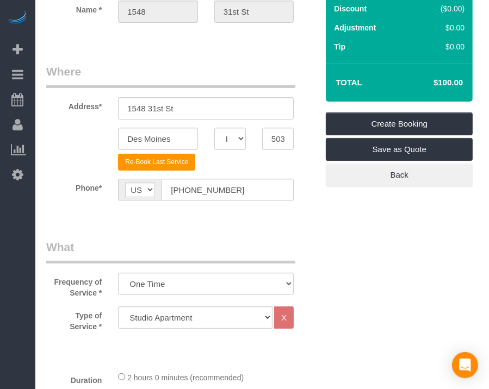
click at [246, 318] on select "Studio Apartment 1 Bedroom Home 2 Bedroom Home 3 Bedroom Home 4 Bedroom Home 5 …" at bounding box center [195, 318] width 154 height 22
click at [118, 307] on select "Studio Apartment 1 Bedroom Home 2 Bedroom Home 3 Bedroom Home 4 Bedroom Home 5 …" at bounding box center [195, 318] width 154 height 22
click at [189, 318] on select "Studio Apartment 1 Bedroom Home 2 Bedroom Home 3 Bedroom Home 4 Bedroom Home 5 …" at bounding box center [195, 318] width 154 height 22
click at [118, 307] on select "Studio Apartment 1 Bedroom Home 2 Bedroom Home 3 Bedroom Home 4 Bedroom Home 5 …" at bounding box center [195, 318] width 154 height 22
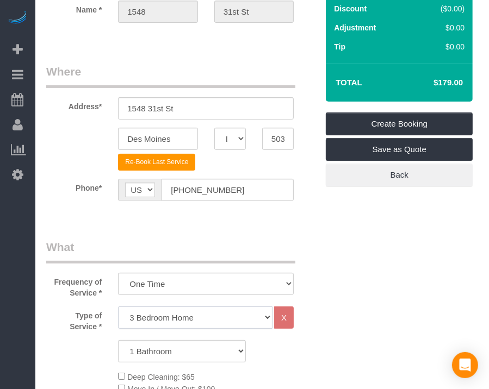
click at [202, 320] on select "Studio Apartment 1 Bedroom Home 2 Bedroom Home 3 Bedroom Home 4 Bedroom Home 5 …" at bounding box center [195, 318] width 154 height 22
select select "26"
click at [118, 307] on select "Studio Apartment 1 Bedroom Home 2 Bedroom Home 3 Bedroom Home 4 Bedroom Home 5 …" at bounding box center [195, 318] width 154 height 22
drag, startPoint x: 293, startPoint y: 252, endPoint x: 321, endPoint y: 263, distance: 30.3
click at [294, 254] on legend "What" at bounding box center [170, 251] width 249 height 24
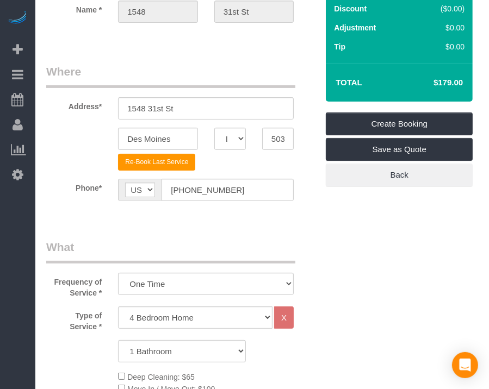
drag, startPoint x: 403, startPoint y: 276, endPoint x: 377, endPoint y: 296, distance: 32.9
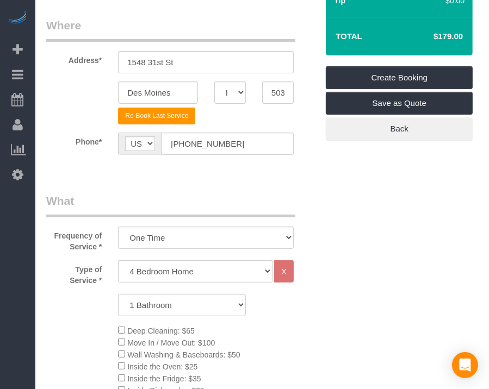
scroll to position [272, 0]
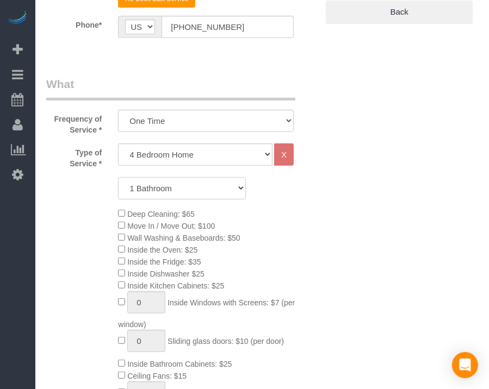
click at [202, 189] on select "1 Bathroom 2 Bathrooms 3 Bathrooms 4 Bathrooms 5 Bathrooms 6 Bathrooms" at bounding box center [182, 188] width 128 height 22
select select "2"
click at [118, 177] on select "1 Bathroom 2 Bathrooms 3 Bathrooms 4 Bathrooms 5 Bathrooms 6 Bathrooms" at bounding box center [182, 188] width 128 height 22
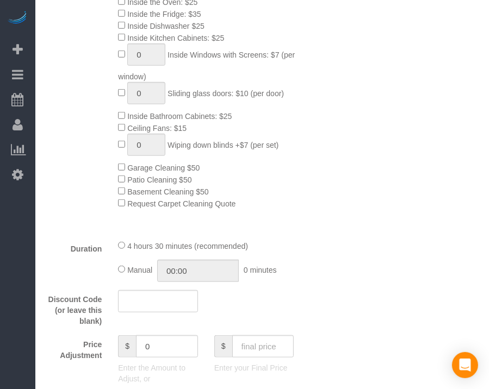
scroll to position [652, 0]
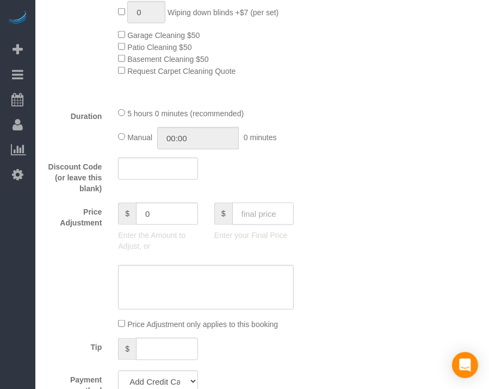
click at [268, 216] on input "text" at bounding box center [263, 214] width 62 height 22
type input "115"
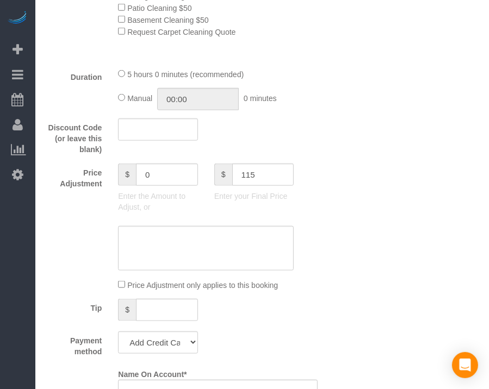
scroll to position [816, 0]
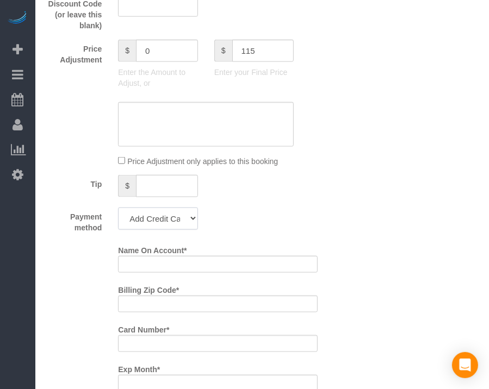
click at [151, 227] on select "Add Credit Card Cash Check Paypal" at bounding box center [157, 219] width 79 height 22
type input "-134"
select select "string:check"
click at [118, 212] on select "Add Credit Card Cash Check Paypal" at bounding box center [157, 219] width 79 height 22
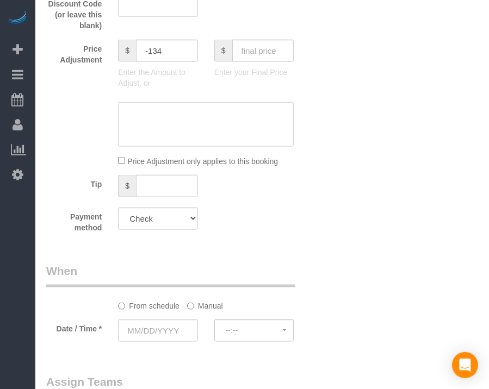
click at [247, 248] on div "Who Email* [EMAIL_ADDRESS][DOMAIN_NAME] Name * 1548 31st St Where Address* 1548…" at bounding box center [182, 92] width 288 height 1746
drag, startPoint x: 249, startPoint y: 250, endPoint x: 237, endPoint y: 253, distance: 12.8
click at [237, 253] on div "Who Email* [EMAIL_ADDRESS][DOMAIN_NAME] Name * 1548 31st St Where Address* 1548…" at bounding box center [182, 92] width 288 height 1746
drag, startPoint x: 276, startPoint y: 247, endPoint x: 214, endPoint y: 253, distance: 62.3
click at [214, 253] on div "Who Email* [EMAIL_ADDRESS][DOMAIN_NAME] Name * 1548 31st St Where Address* 1548…" at bounding box center [182, 92] width 288 height 1746
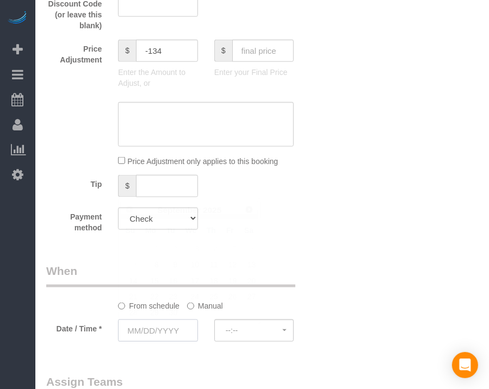
click at [162, 336] on input "text" at bounding box center [157, 331] width 79 height 22
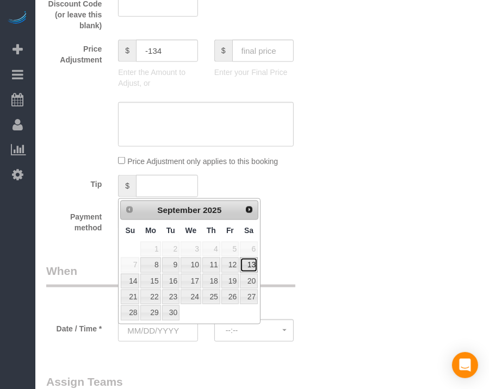
click at [256, 266] on link "13" at bounding box center [249, 265] width 18 height 15
type input "[DATE]"
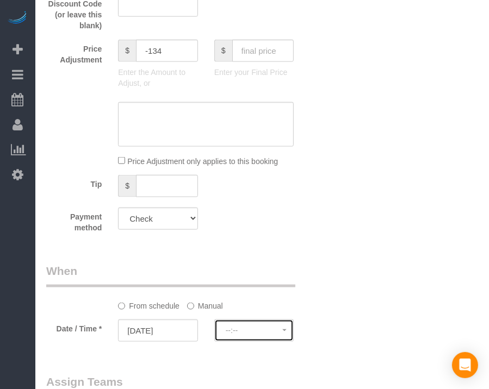
click at [239, 334] on span "--:--" at bounding box center [254, 330] width 57 height 9
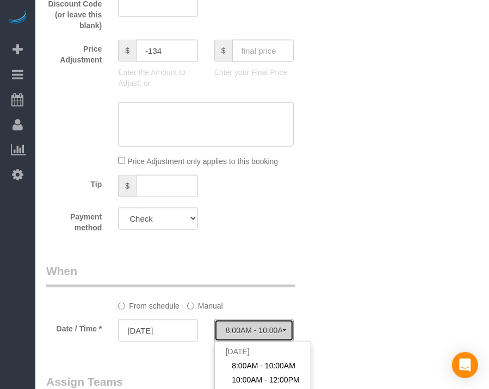
scroll to position [979, 0]
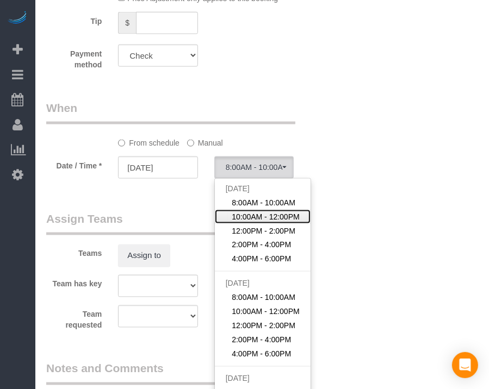
click at [270, 222] on span "10:00AM - 12:00PM" at bounding box center [266, 217] width 68 height 11
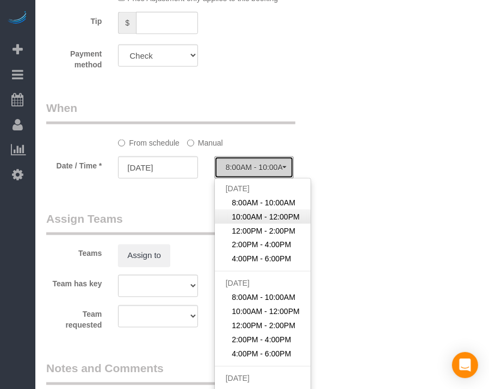
select select "spot77"
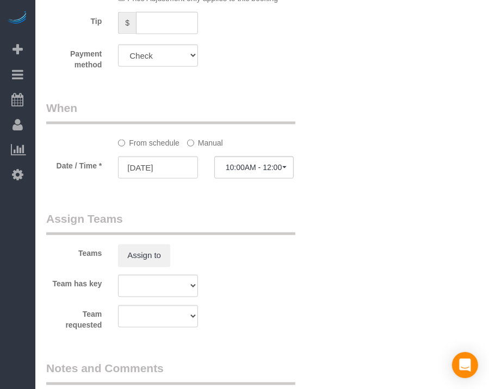
drag, startPoint x: 346, startPoint y: 240, endPoint x: 315, endPoint y: 254, distance: 33.6
click at [320, 248] on div "Teams Assign to" at bounding box center [182, 239] width 288 height 57
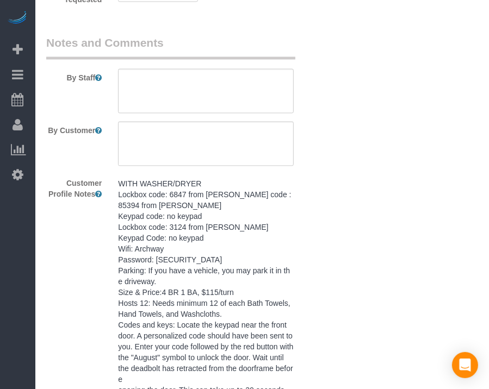
click at [243, 333] on pre "WITH WASHER/DRYER Lockbox code: 6847 from [PERSON_NAME] code : 85394 from [PERS…" at bounding box center [206, 308] width 176 height 261
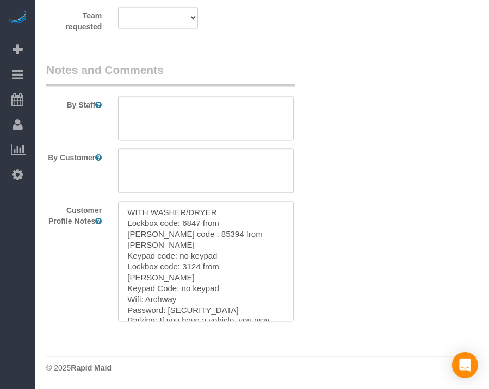
click at [238, 312] on textarea "WITH WASHER/DRYER Lockbox code: 6847 from [PERSON_NAME] code : 85394 from [PERS…" at bounding box center [206, 261] width 176 height 120
click at [250, 114] on textarea at bounding box center [206, 118] width 176 height 45
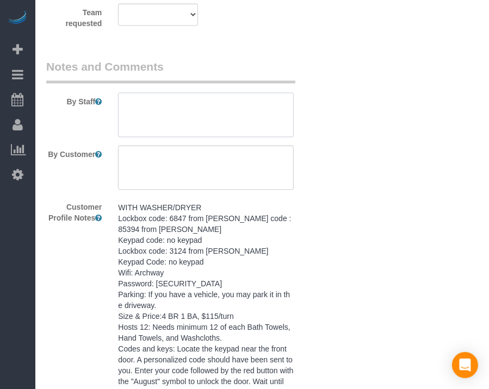
paste textarea "WITH WASHER/DRYER Lockbox code: 6847 from [PERSON_NAME] code : 85394 from [PERS…"
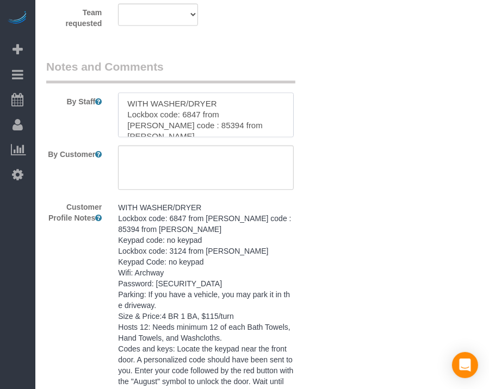
scroll to position [287, 0]
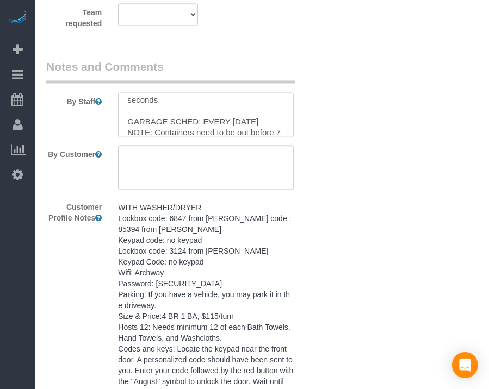
type textarea "WITH WASHER/DRYER Lockbox code: 6847 from [PERSON_NAME] code : 85394 from [PERS…"
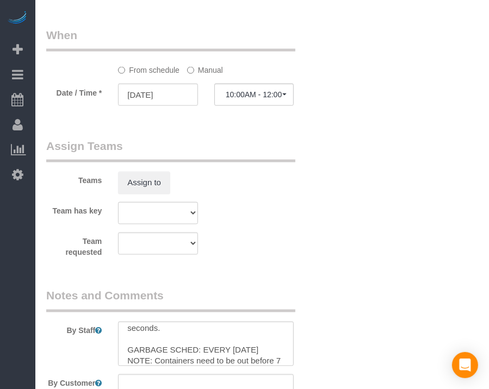
scroll to position [1064, 0]
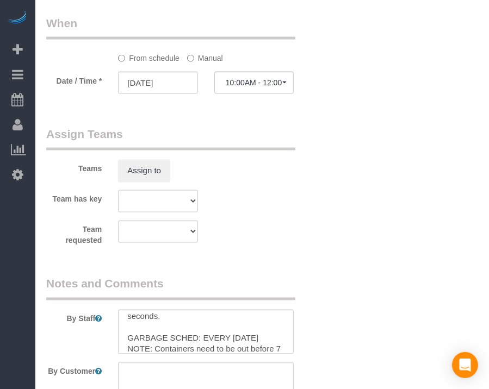
click at [217, 64] on label "Manual" at bounding box center [205, 56] width 36 height 15
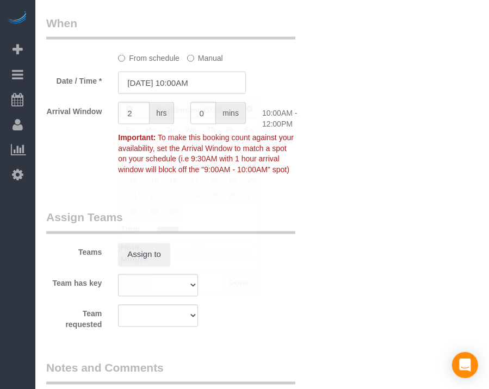
click at [188, 93] on input "[DATE] 10:00AM" at bounding box center [182, 83] width 128 height 22
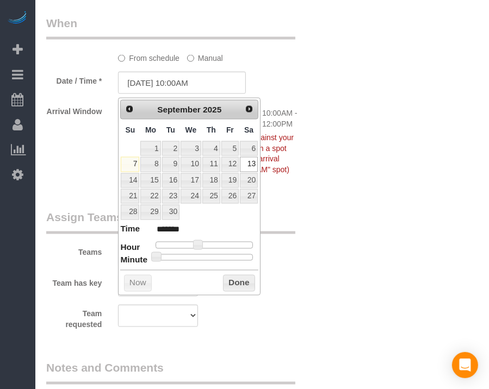
type input "[DATE] 10:30AM"
type input "*******"
click at [209, 257] on div at bounding box center [204, 257] width 97 height 7
click at [233, 283] on button "Done" at bounding box center [239, 283] width 32 height 17
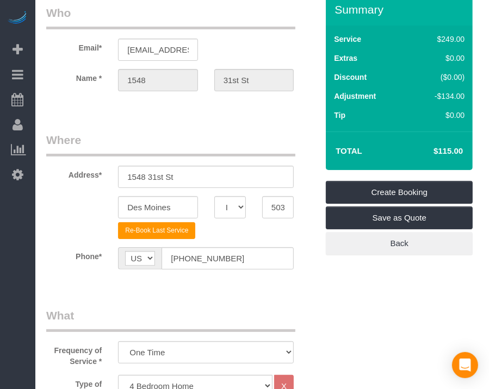
scroll to position [0, 0]
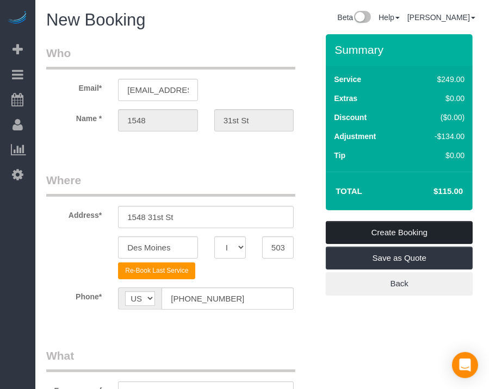
click at [430, 226] on link "Create Booking" at bounding box center [399, 232] width 147 height 23
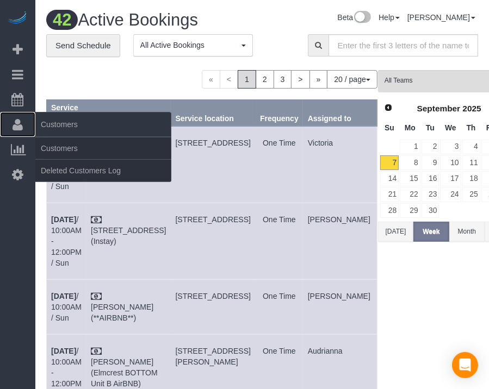
click at [19, 128] on icon at bounding box center [18, 124] width 10 height 13
click at [21, 126] on icon at bounding box center [18, 124] width 10 height 13
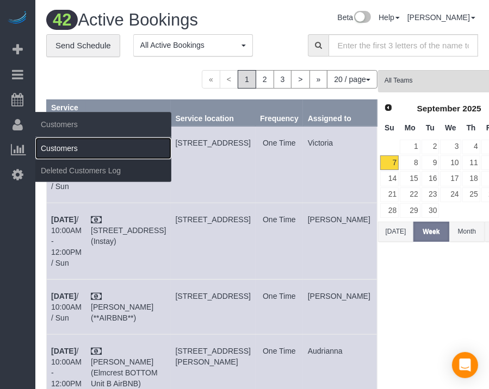
click at [74, 150] on link "Customers" at bounding box center [103, 149] width 136 height 22
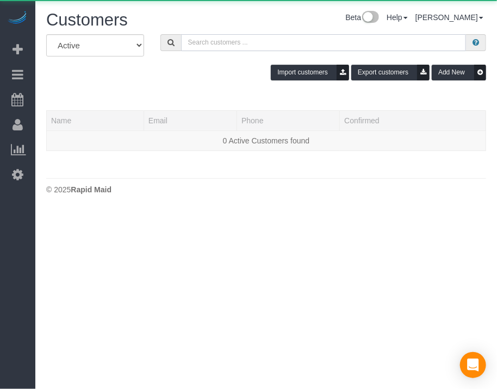
click at [262, 49] on input "text" at bounding box center [323, 42] width 285 height 17
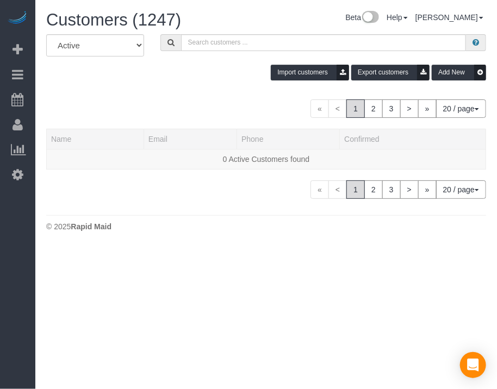
click at [194, 72] on div "Import customers Export customers Add New" at bounding box center [266, 73] width 456 height 16
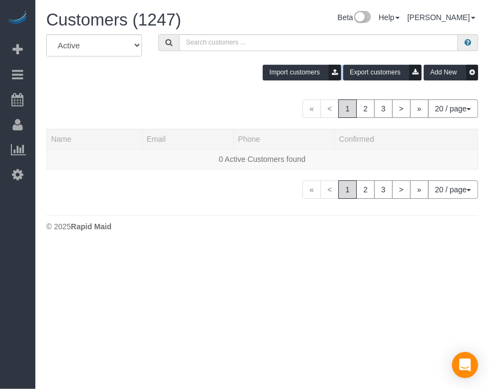
click at [193, 72] on div "Import customers Export customers Add New" at bounding box center [262, 73] width 448 height 16
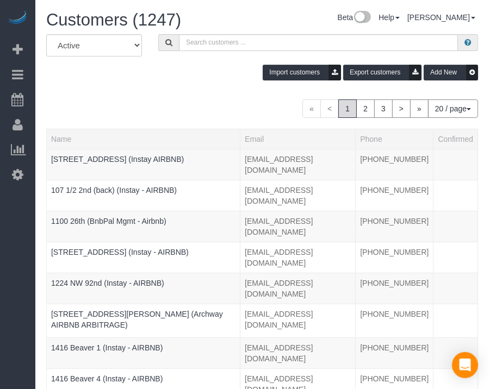
drag, startPoint x: 167, startPoint y: 74, endPoint x: 190, endPoint y: 74, distance: 22.8
click at [167, 75] on div "Import customers Export customers Add New" at bounding box center [262, 73] width 448 height 16
click at [196, 72] on div "Import customers Export customers Add New" at bounding box center [262, 73] width 448 height 16
click at [213, 38] on input "text" at bounding box center [318, 42] width 279 height 17
paste input "Argonne 206"
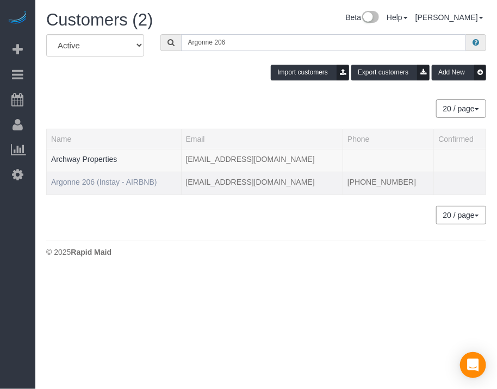
type input "Argonne 206"
click at [120, 182] on link "Argonne 206 (Instay - AIRBNB)" at bounding box center [104, 182] width 106 height 9
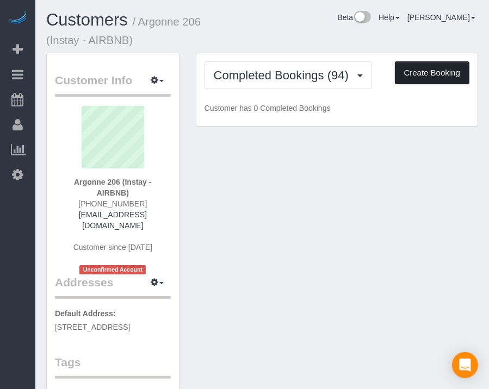
drag, startPoint x: 339, startPoint y: 40, endPoint x: 406, endPoint y: 65, distance: 71.4
click at [310, 35] on div "Customers / Argonne 206 (Instay - AIRBNB) Beta Help Help Docs Take a Tour Conta…" at bounding box center [262, 32] width 448 height 42
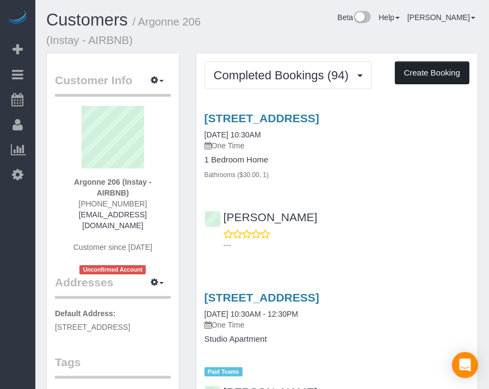
click at [435, 66] on button "Create Booking" at bounding box center [432, 72] width 74 height 23
select select "IA"
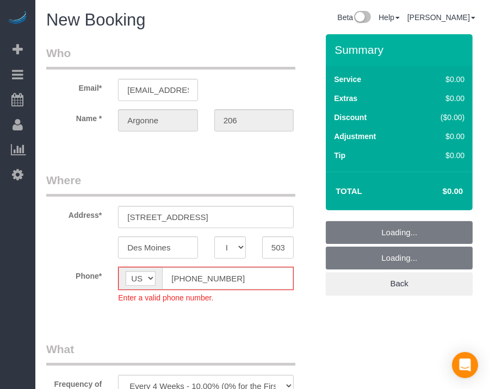
select select "object:11005"
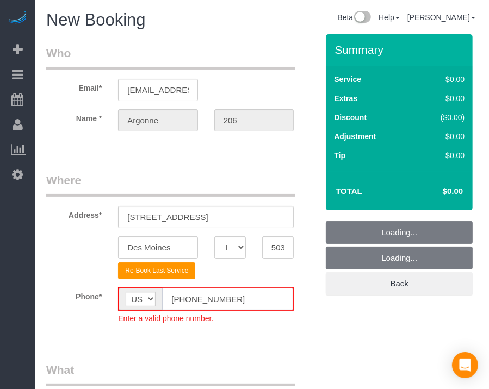
click at [185, 297] on input "[PHONE_NUMBER]" at bounding box center [227, 299] width 131 height 22
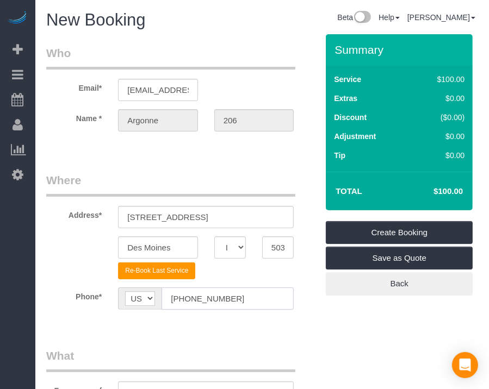
type input "[PHONE_NUMBER]"
drag, startPoint x: 341, startPoint y: 328, endPoint x: 321, endPoint y: 310, distance: 27.0
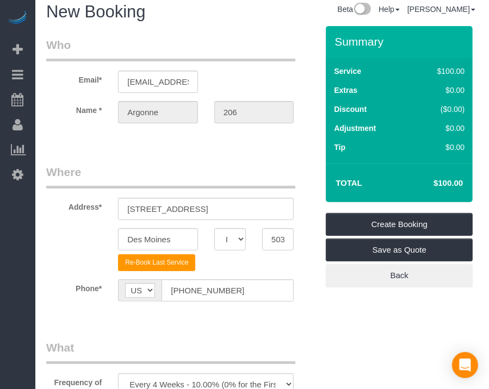
scroll to position [163, 0]
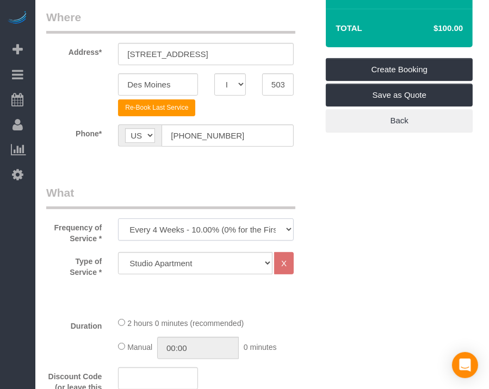
click at [250, 231] on select "Every 6 Weeks (0% for the First Booking) One Time Every 8 Weeks (0% for the Fir…" at bounding box center [206, 230] width 176 height 22
select select "object:11007"
click at [118, 219] on select "Every 6 Weeks (0% for the First Booking) One Time Every 8 Weeks (0% for the Fir…" at bounding box center [206, 230] width 176 height 22
drag, startPoint x: 402, startPoint y: 271, endPoint x: 336, endPoint y: 306, distance: 74.9
drag, startPoint x: 336, startPoint y: 306, endPoint x: 264, endPoint y: 279, distance: 76.9
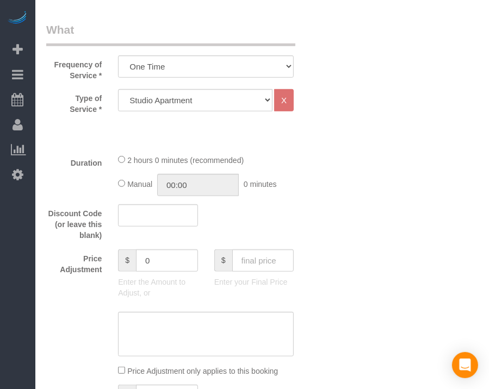
scroll to position [435, 0]
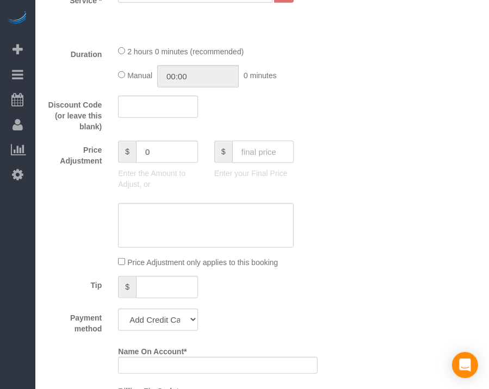
click at [272, 151] on input "text" at bounding box center [263, 152] width 62 height 22
type input "70"
click at [173, 325] on select "Add Credit Card Cash Check Paypal" at bounding box center [157, 320] width 79 height 22
type input "-30"
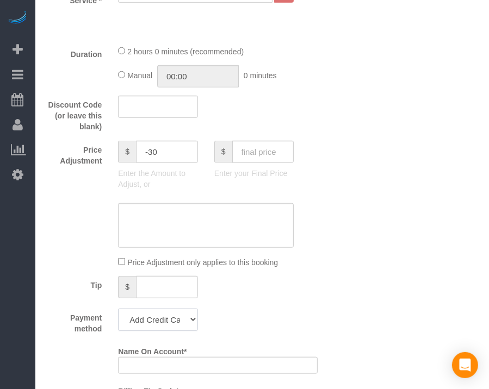
select select "string:check"
click at [118, 309] on select "Add Credit Card Cash Check Paypal" at bounding box center [157, 320] width 79 height 22
click at [364, 295] on div "Who Email* [EMAIL_ADDRESS][DOMAIN_NAME] Name * [GEOGRAPHIC_DATA] 206 Where Addr…" at bounding box center [262, 250] width 432 height 1303
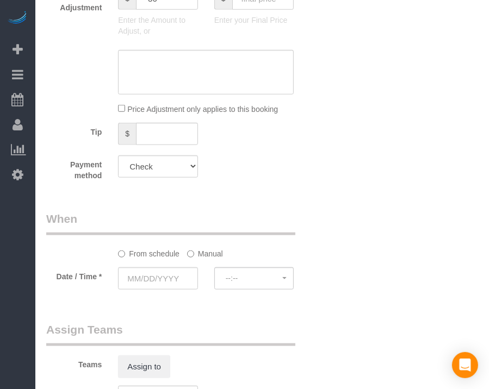
scroll to position [707, 0]
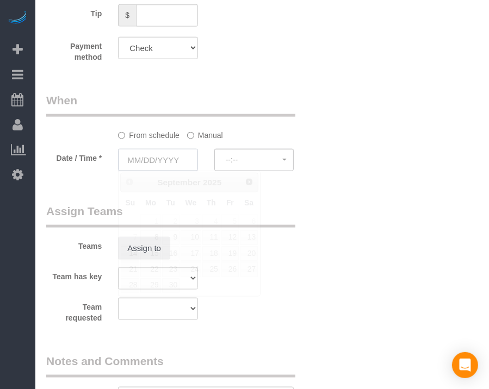
click at [161, 161] on input "text" at bounding box center [157, 160] width 79 height 22
